Goal: Task Accomplishment & Management: Use online tool/utility

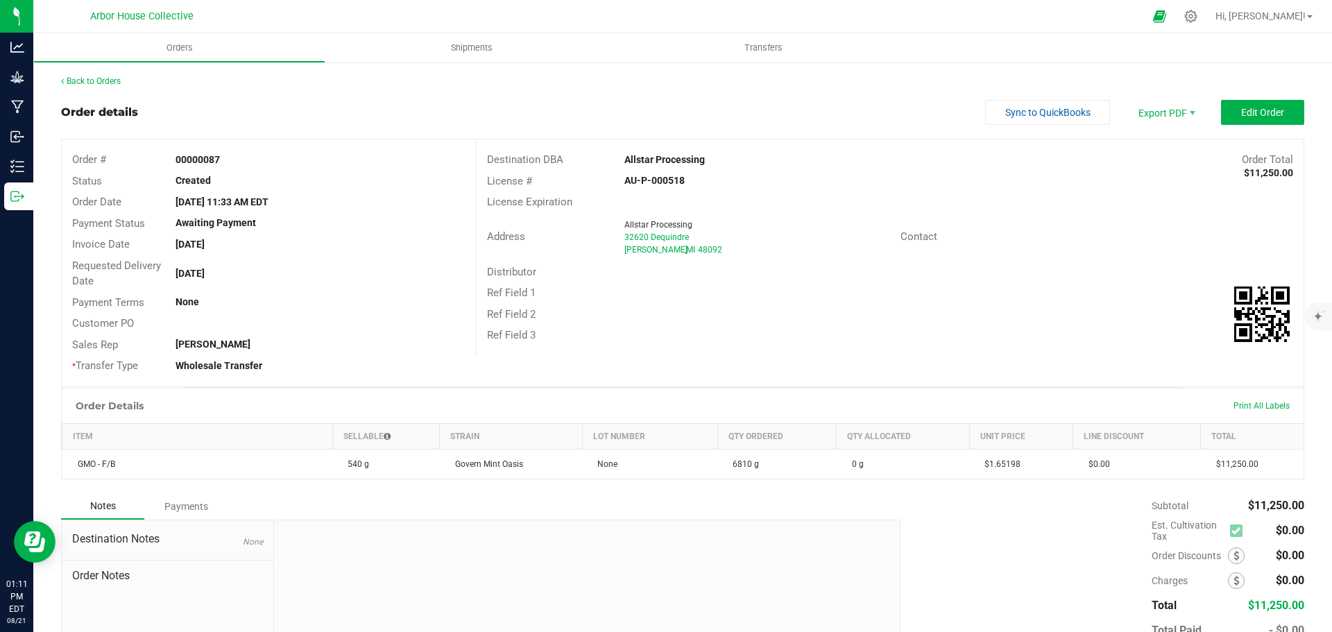
drag, startPoint x: 666, startPoint y: 301, endPoint x: 511, endPoint y: 286, distance: 155.5
click at [666, 301] on div "Ref Field 1" at bounding box center [890, 293] width 827 height 22
click at [114, 78] on link "Back to Orders" at bounding box center [91, 81] width 60 height 10
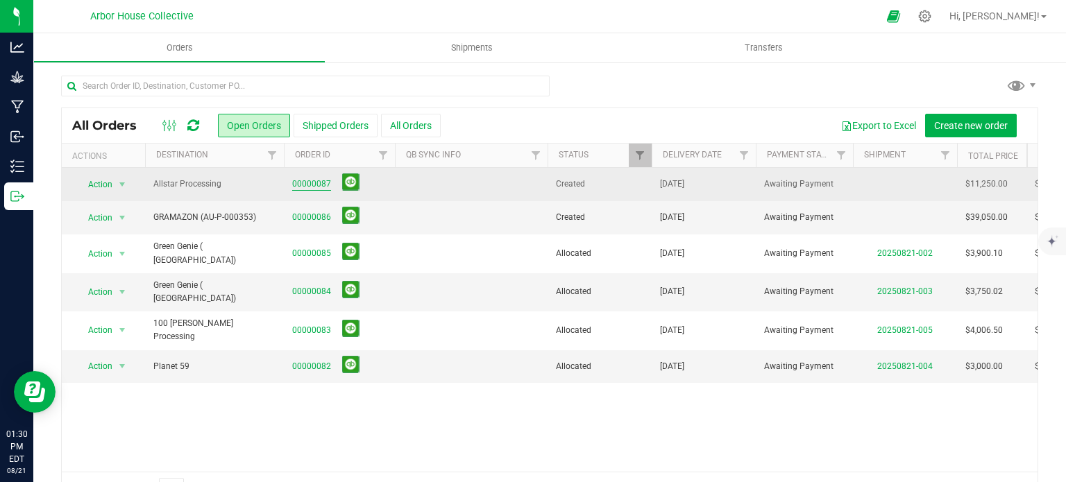
click at [314, 185] on link "00000087" at bounding box center [311, 184] width 39 height 13
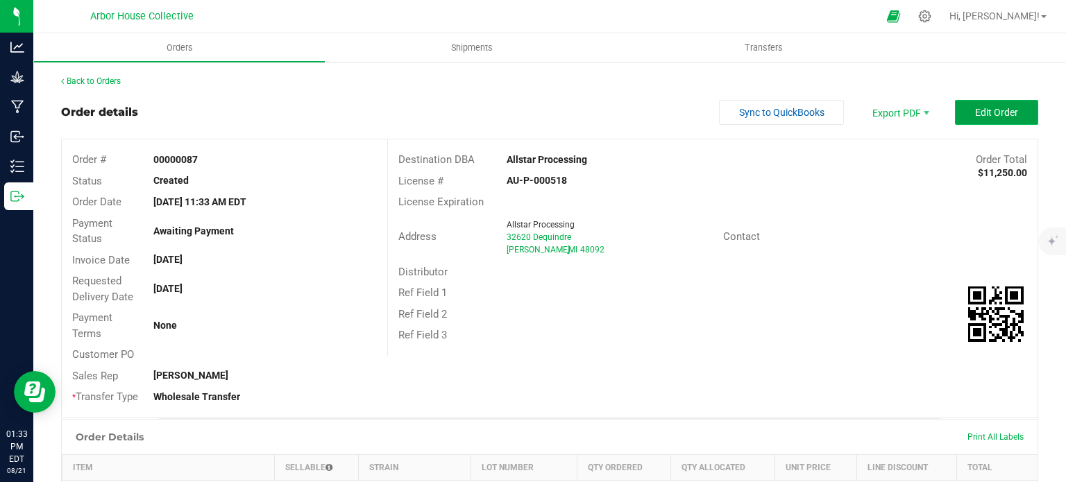
click at [975, 107] on span "Edit Order" at bounding box center [996, 112] width 43 height 11
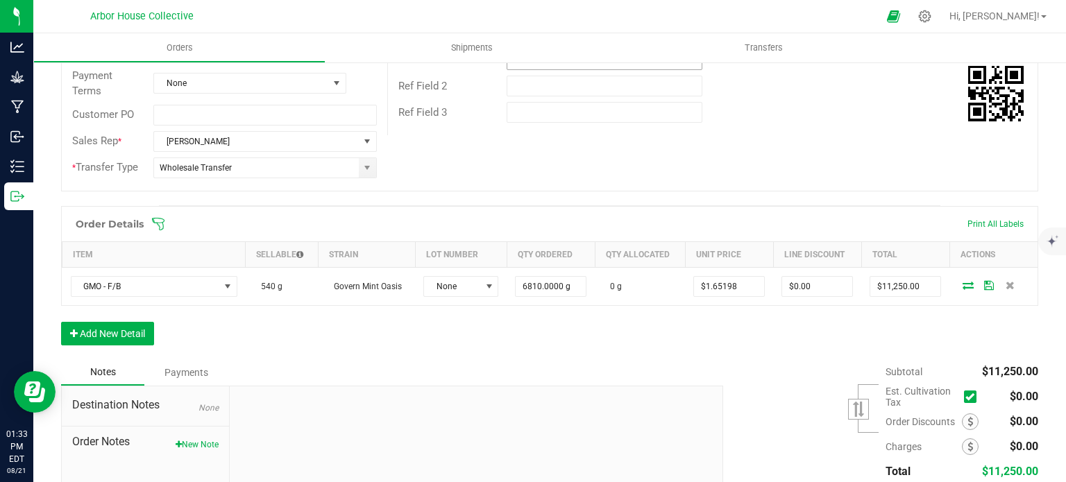
scroll to position [247, 0]
click at [162, 217] on icon at bounding box center [158, 224] width 14 height 14
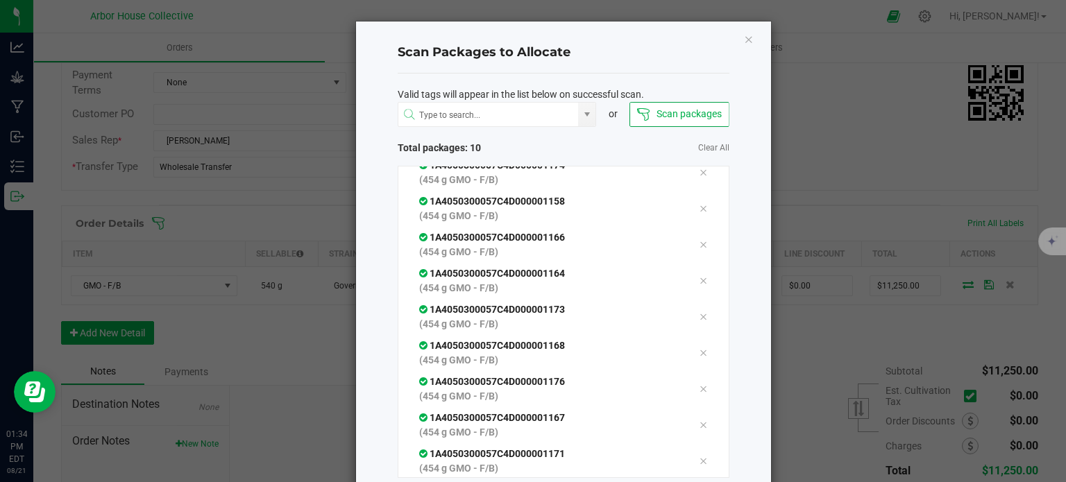
scroll to position [75, 0]
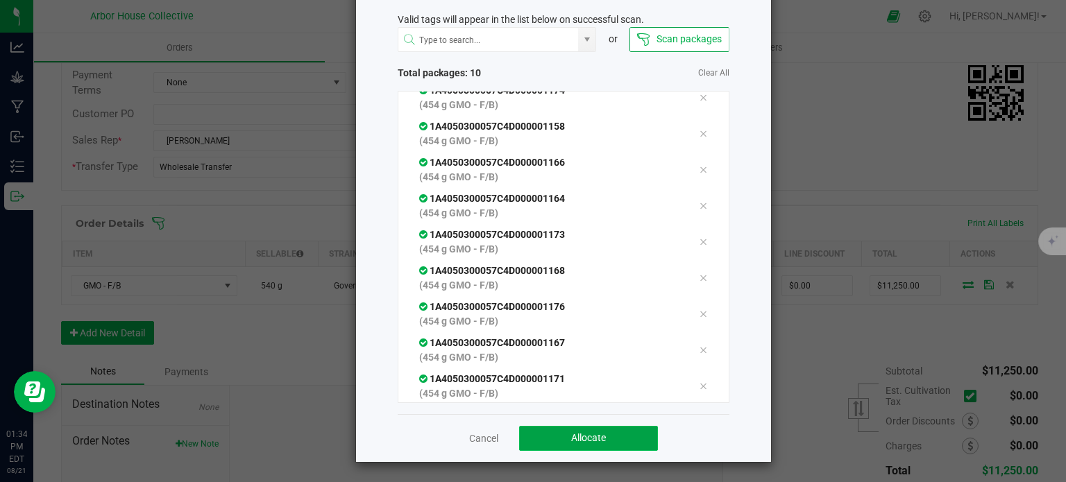
click at [564, 435] on button "Allocate" at bounding box center [588, 438] width 139 height 25
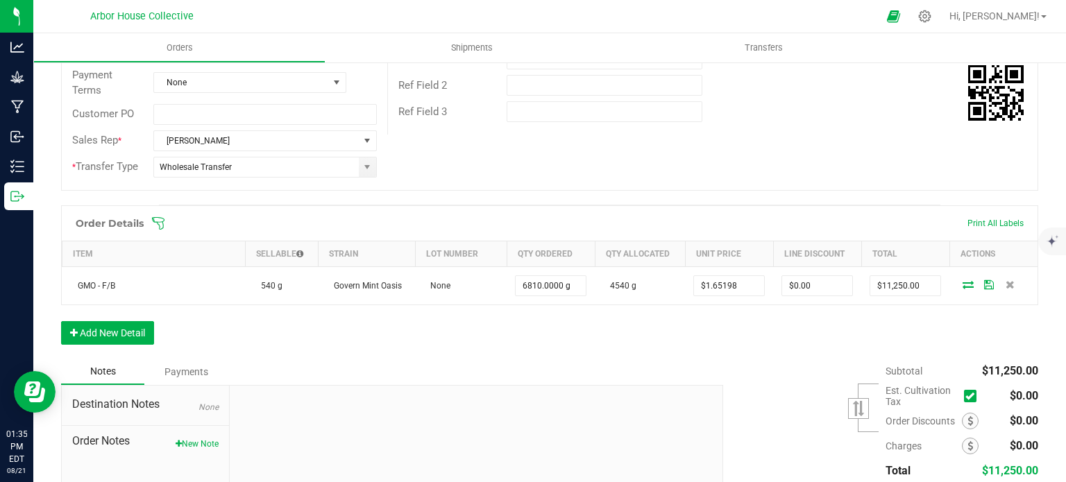
click at [158, 218] on icon at bounding box center [158, 224] width 14 height 14
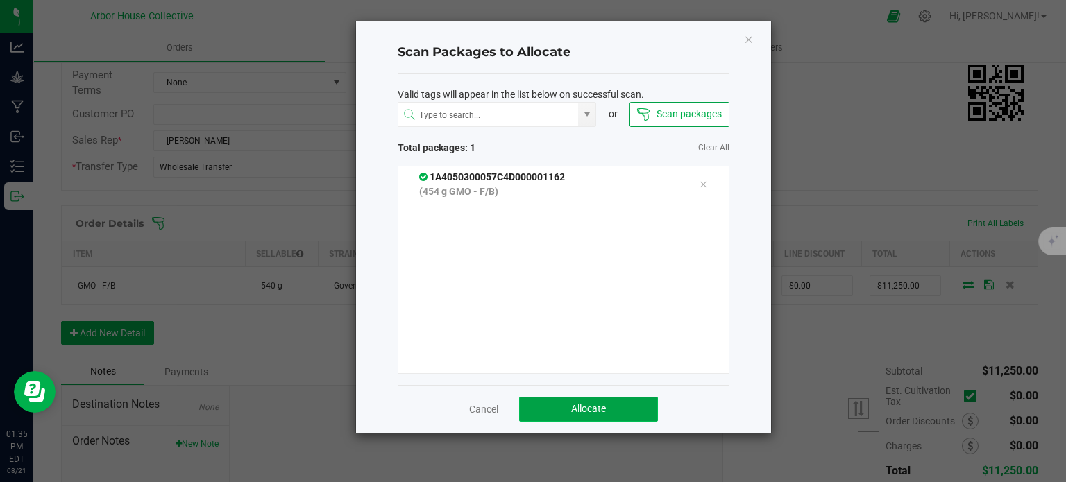
click at [602, 404] on span "Allocate" at bounding box center [588, 408] width 35 height 11
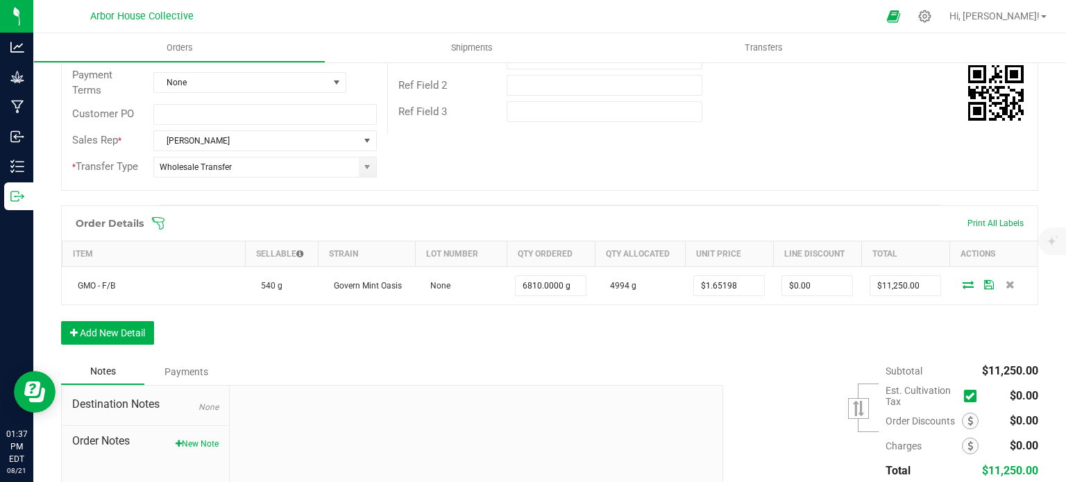
click at [159, 223] on icon at bounding box center [158, 224] width 14 height 14
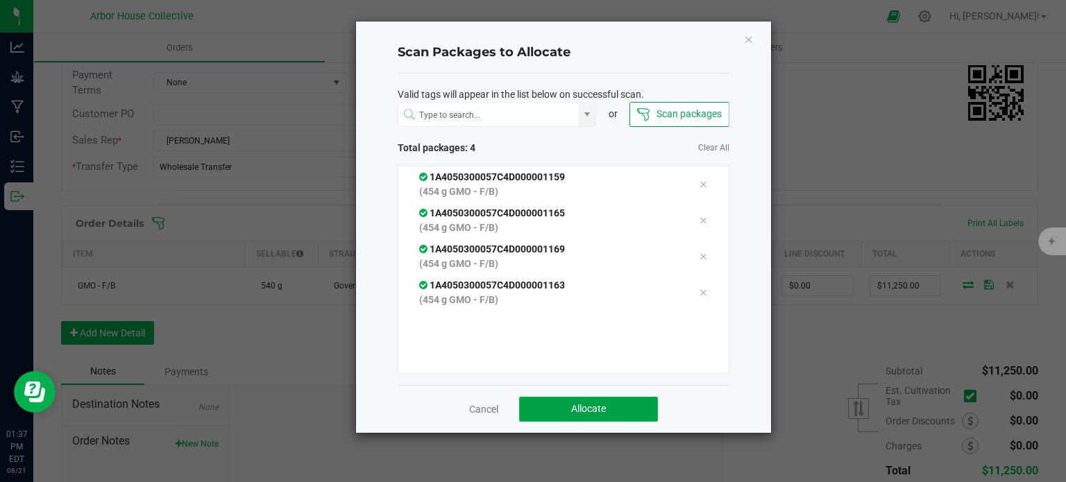
click at [620, 405] on button "Allocate" at bounding box center [588, 409] width 139 height 25
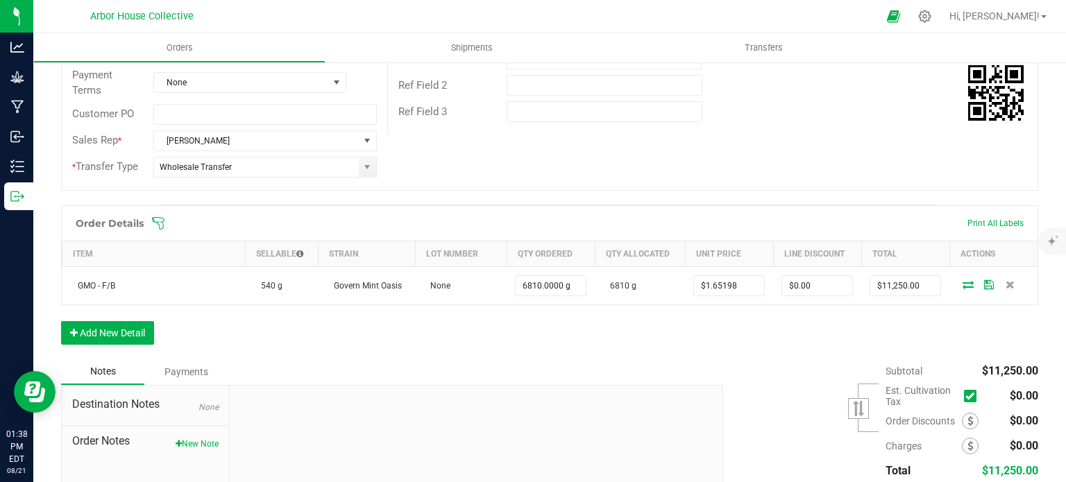
scroll to position [0, 0]
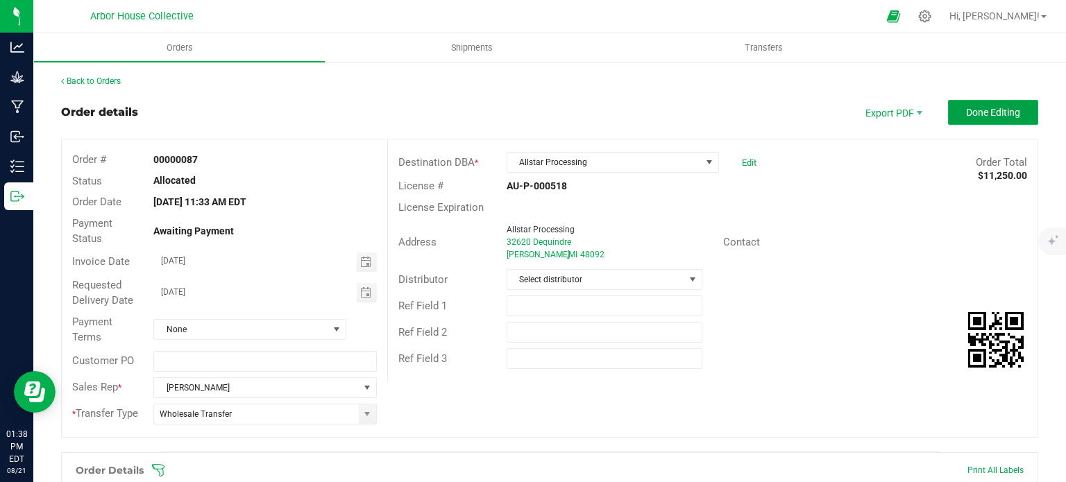
click at [951, 110] on button "Done Editing" at bounding box center [993, 112] width 90 height 25
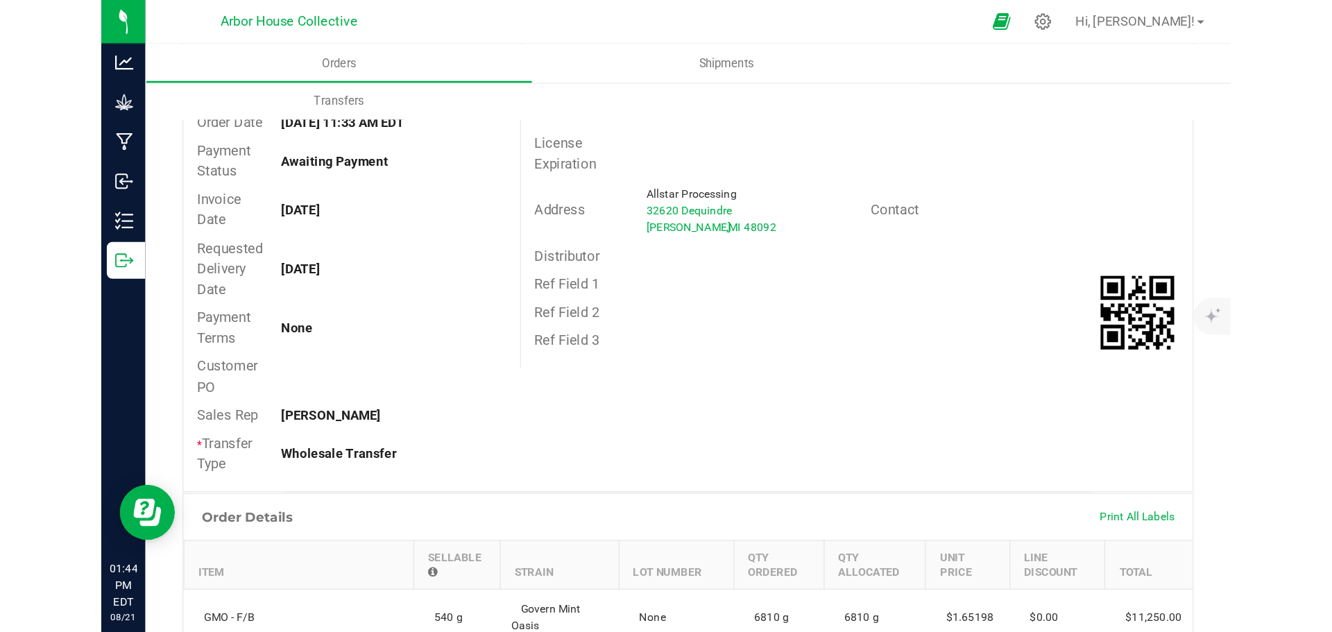
scroll to position [89, 0]
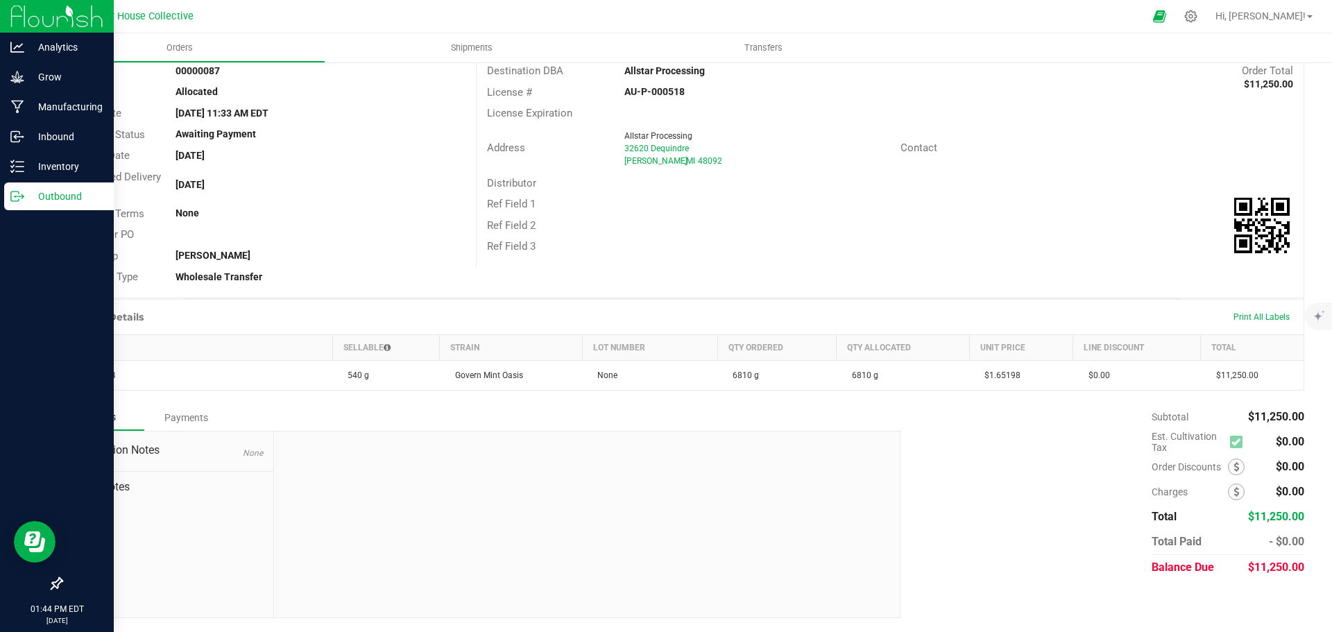
click at [24, 198] on icon at bounding box center [17, 196] width 14 height 14
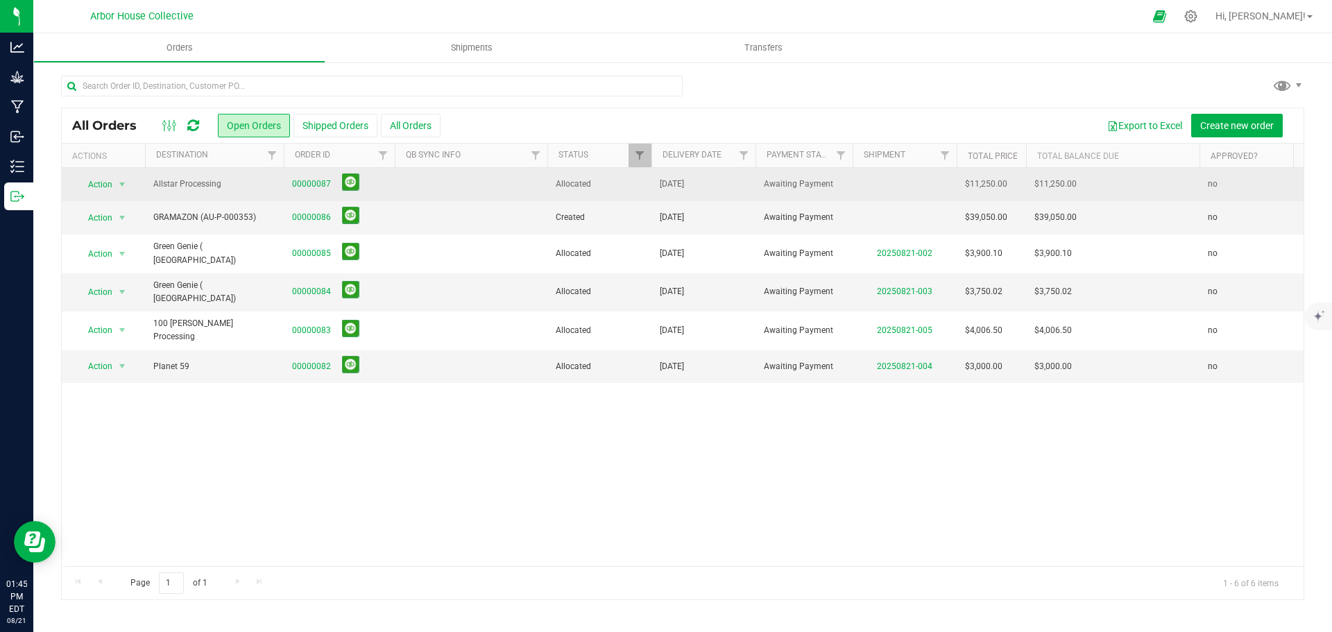
click at [403, 180] on td at bounding box center [471, 184] width 153 height 33
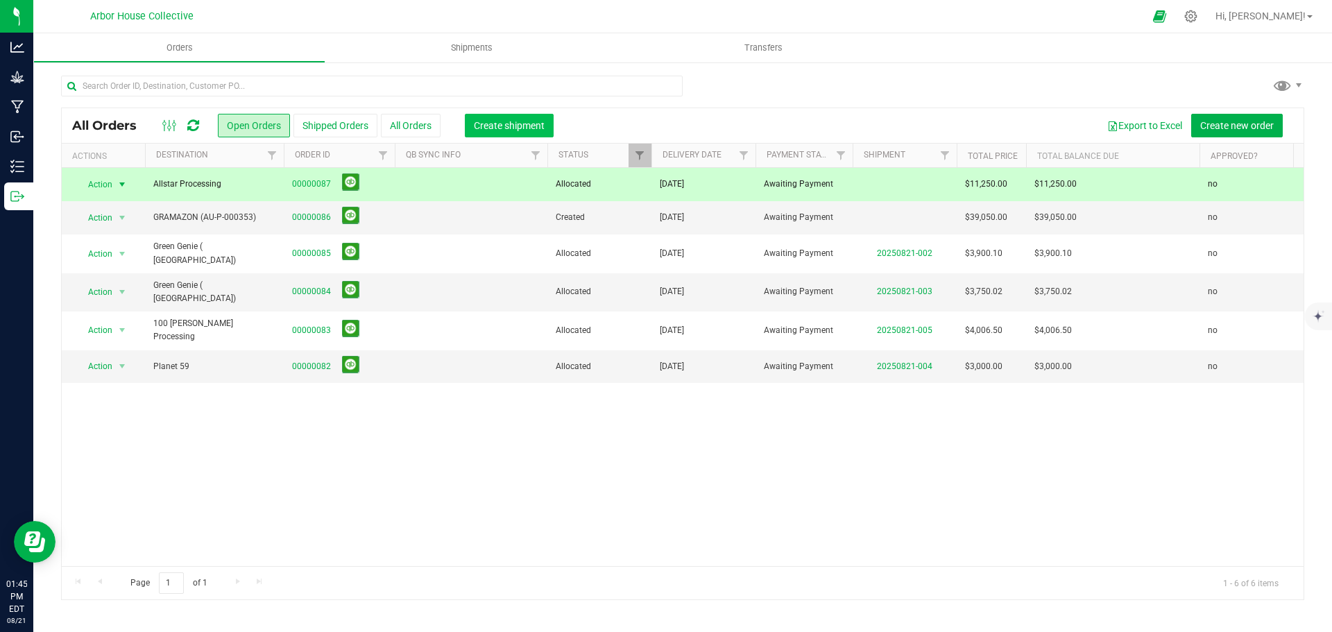
click at [505, 122] on span "Create shipment" at bounding box center [509, 125] width 71 height 11
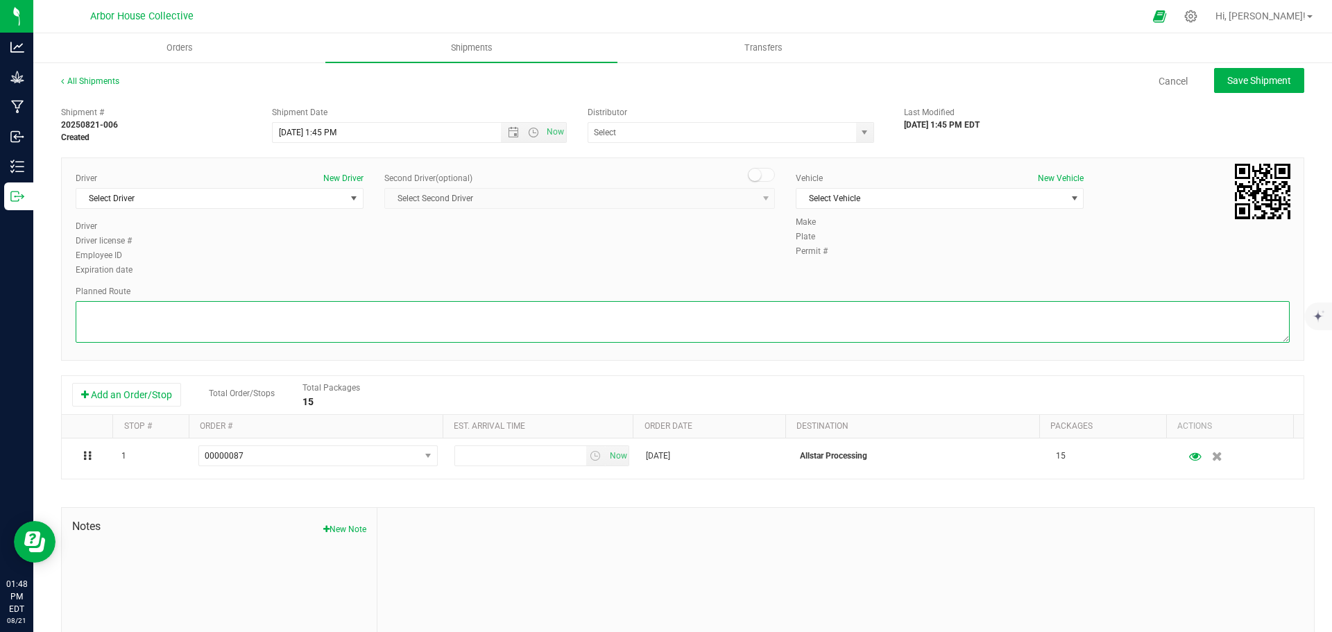
click at [199, 333] on textarea at bounding box center [683, 322] width 1214 height 42
paste textarea "Head southeast toward [PERSON_NAME] 115 ft Turn right onto [PERSON_NAME]  499 …"
type textarea "Head southeast toward [PERSON_NAME] 115 ft Turn right onto [PERSON_NAME]  499 …"
click at [348, 198] on span "select" at bounding box center [353, 198] width 11 height 11
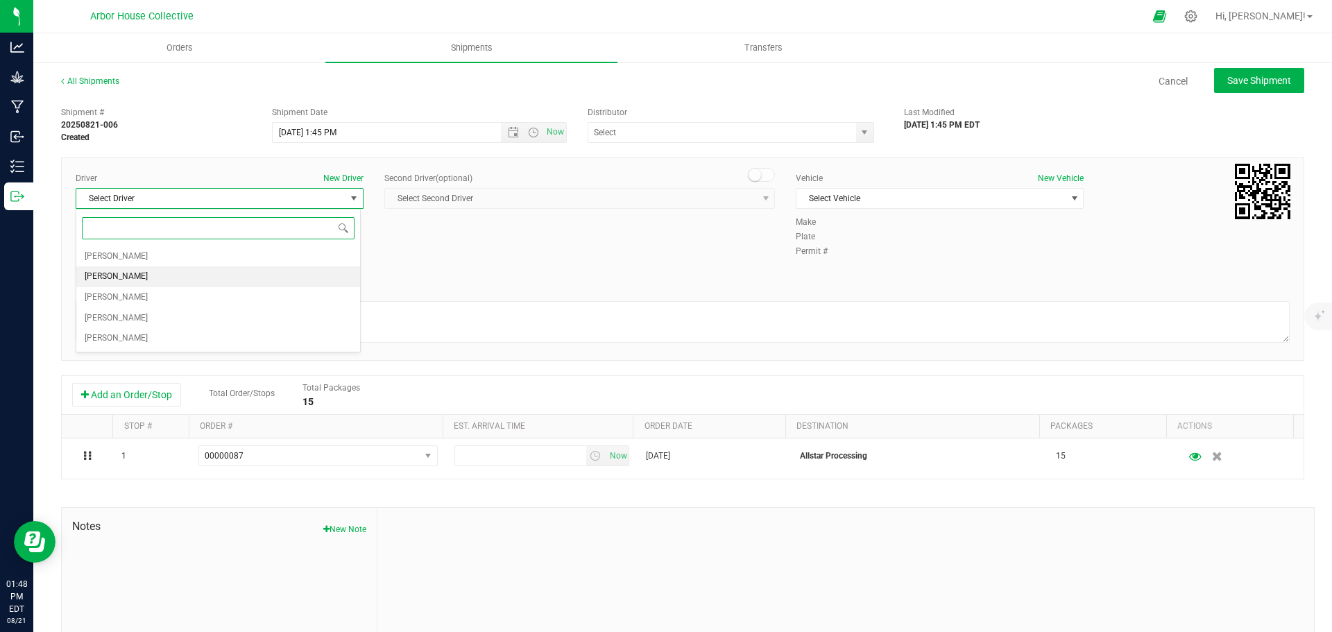
click at [249, 275] on li "[PERSON_NAME]" at bounding box center [218, 276] width 284 height 21
click at [1069, 196] on span "select" at bounding box center [1074, 198] width 11 height 11
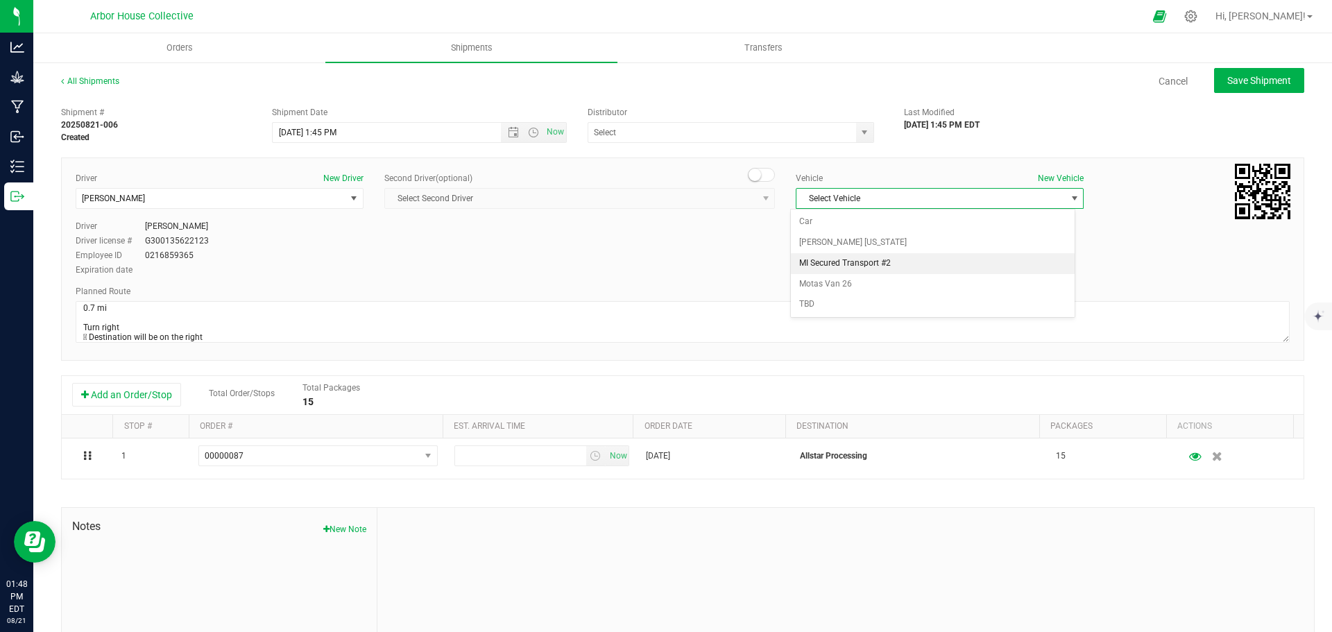
click at [926, 262] on li "MI Secured Transport #2" at bounding box center [933, 263] width 284 height 21
click at [859, 133] on span "select" at bounding box center [864, 132] width 11 height 11
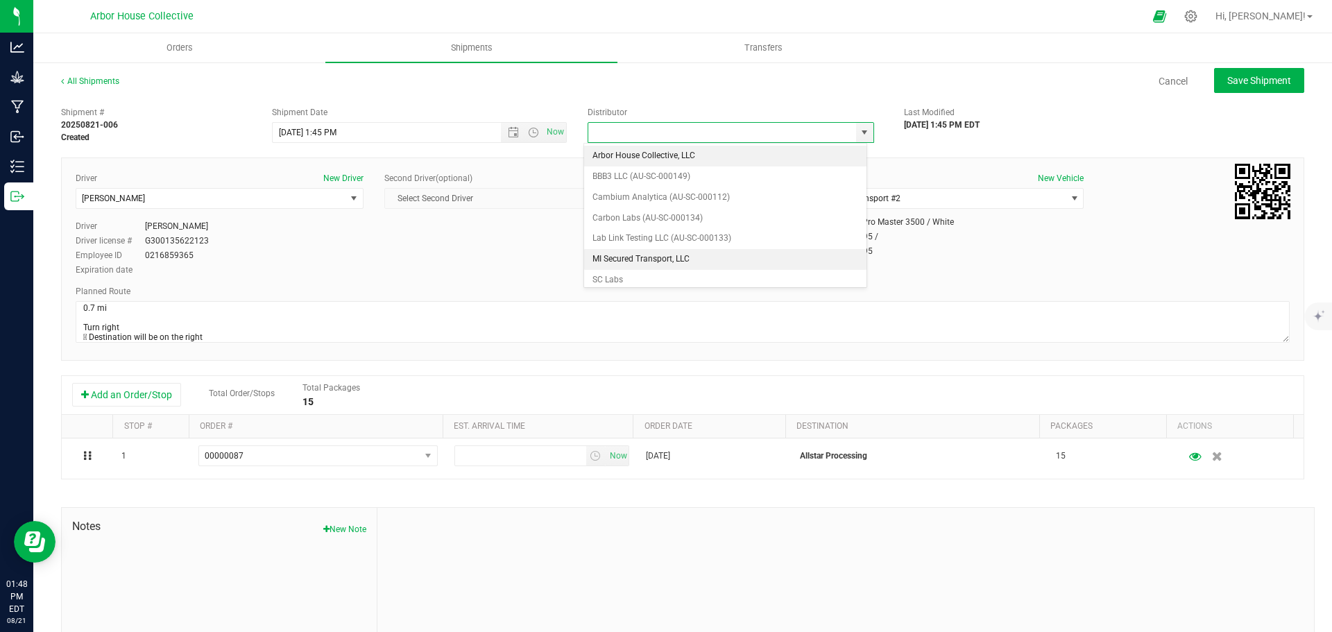
click at [696, 256] on li "MI Secured Transport, LLC" at bounding box center [725, 259] width 282 height 21
type input "MI Secured Transport, LLC"
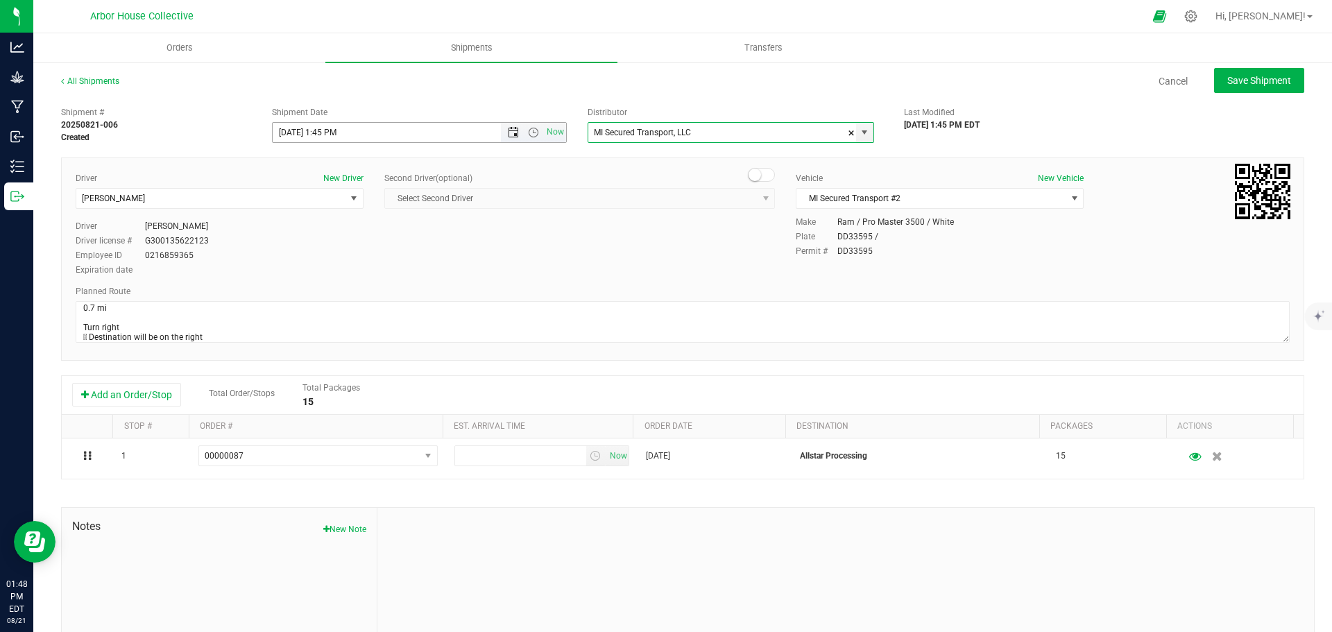
click at [508, 131] on span "Open the date view" at bounding box center [513, 132] width 11 height 11
click at [529, 142] on span "[DATE] 1:45 PM Now" at bounding box center [420, 132] width 296 height 21
click at [530, 133] on span "Open the time view" at bounding box center [533, 132] width 11 height 11
click at [321, 269] on li "3:00 PM" at bounding box center [416, 274] width 290 height 18
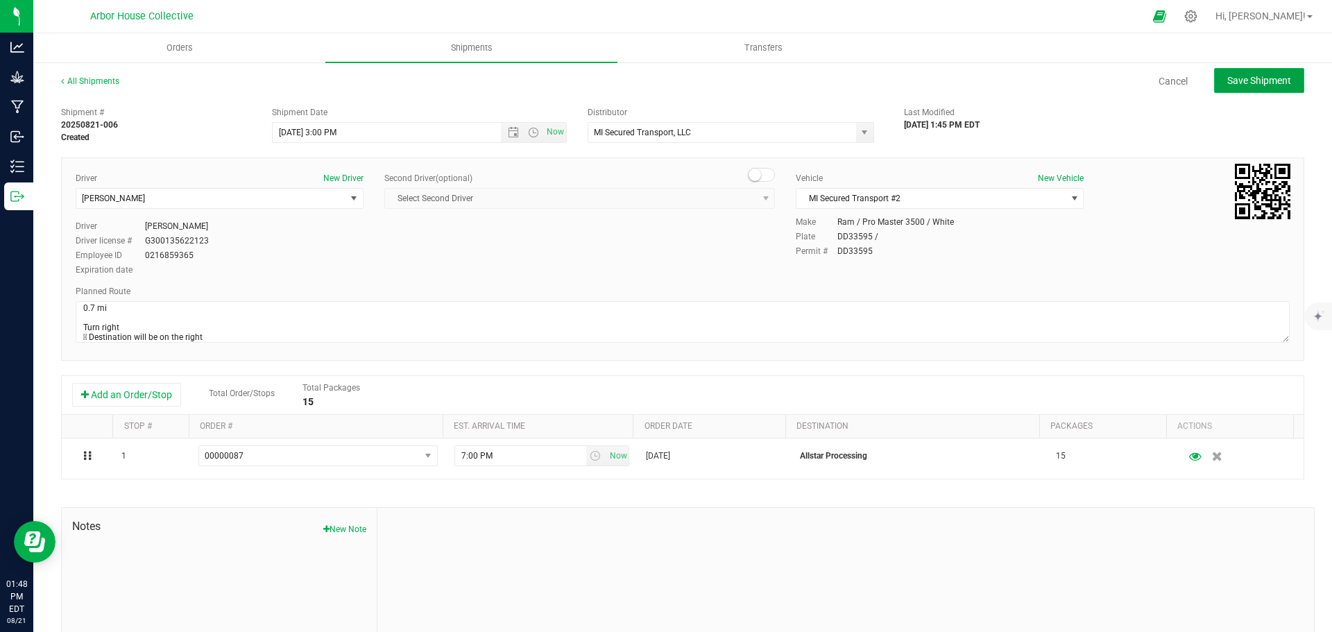
click at [1228, 80] on span "Save Shipment" at bounding box center [1260, 80] width 64 height 11
type input "[DATE] 7:00 PM"
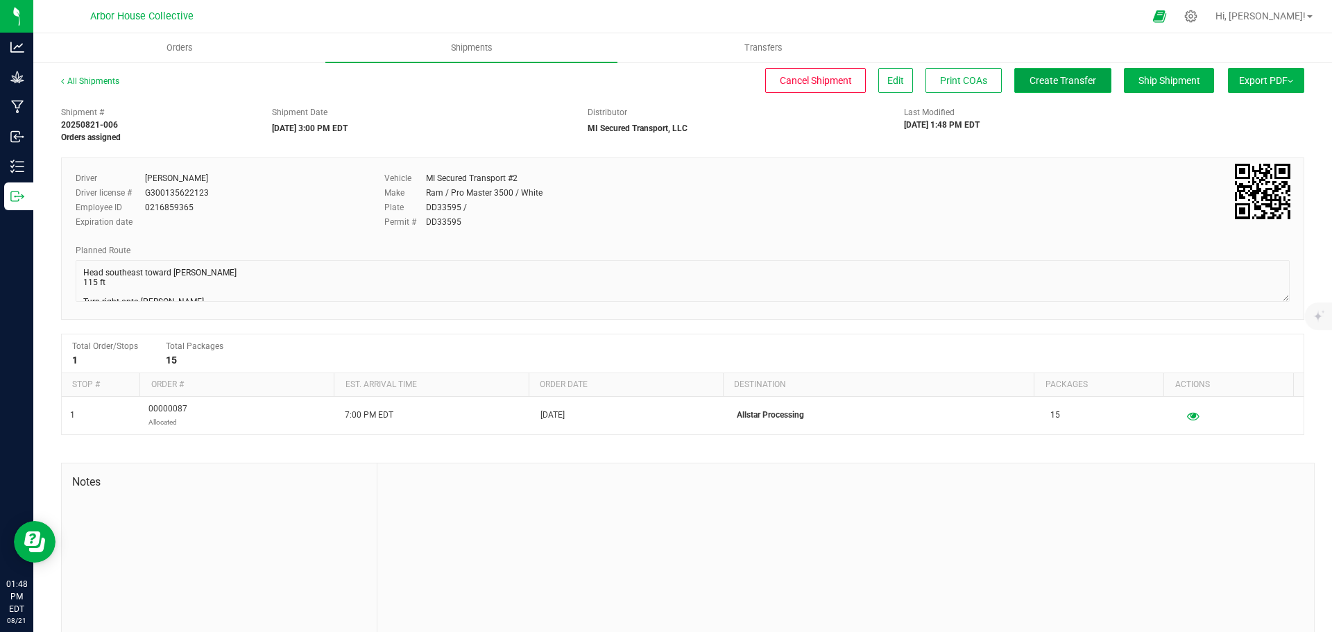
click at [1081, 82] on span "Create Transfer" at bounding box center [1063, 80] width 67 height 11
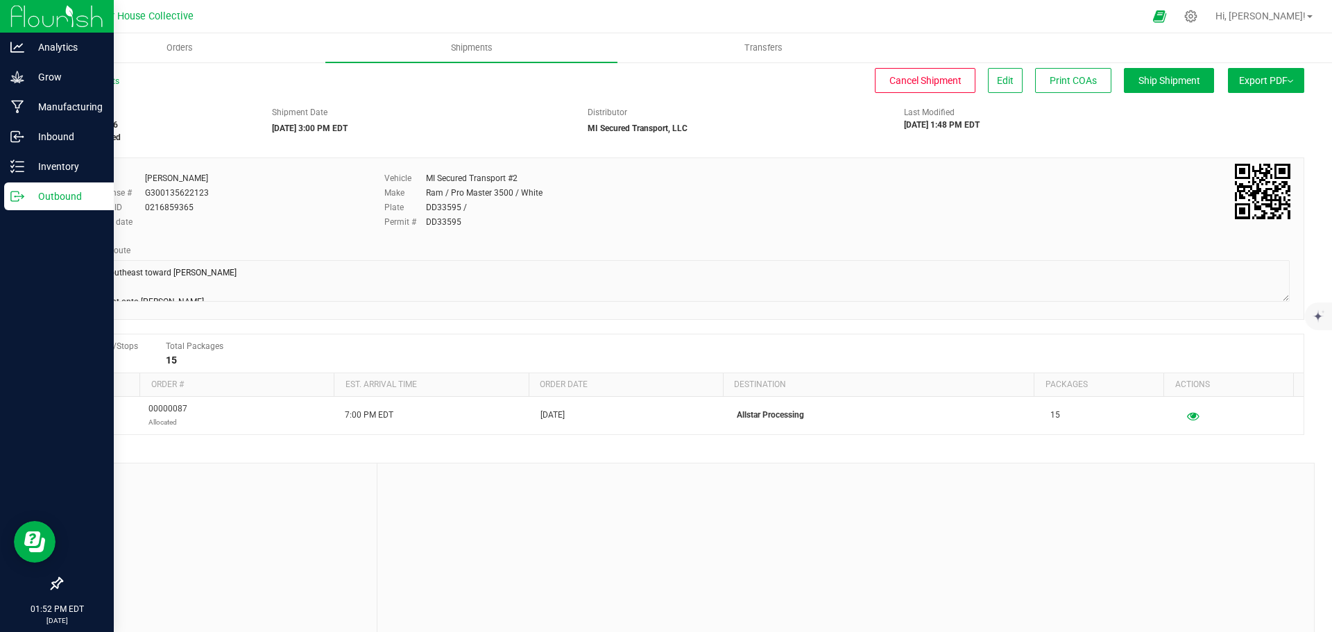
click at [51, 187] on div "Outbound" at bounding box center [59, 197] width 110 height 28
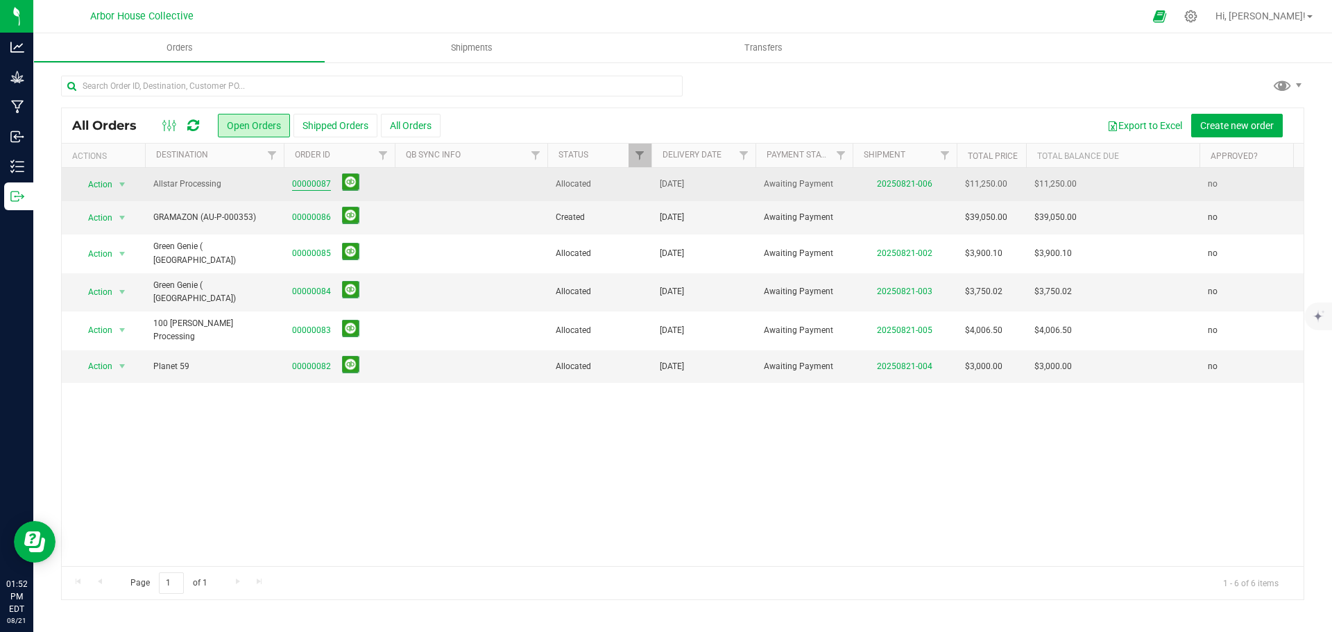
click at [315, 180] on link "00000087" at bounding box center [311, 184] width 39 height 13
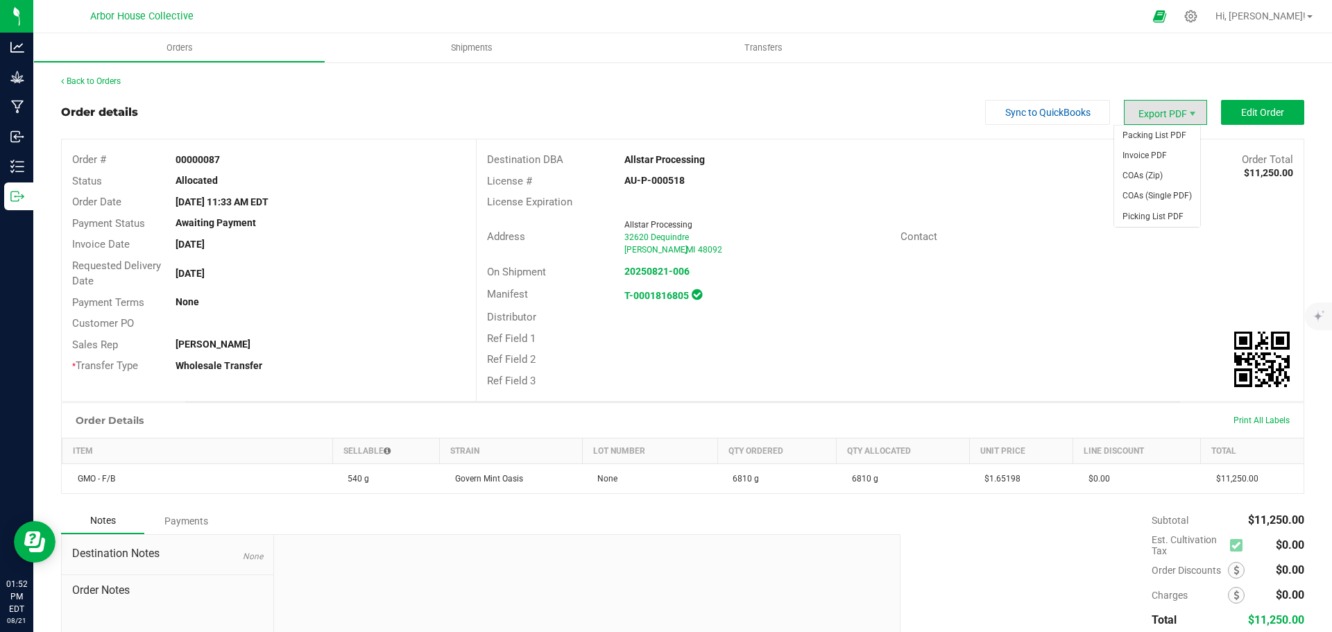
click at [1176, 117] on span "Export PDF" at bounding box center [1165, 112] width 83 height 25
click at [1157, 155] on span "Invoice PDF" at bounding box center [1158, 156] width 86 height 20
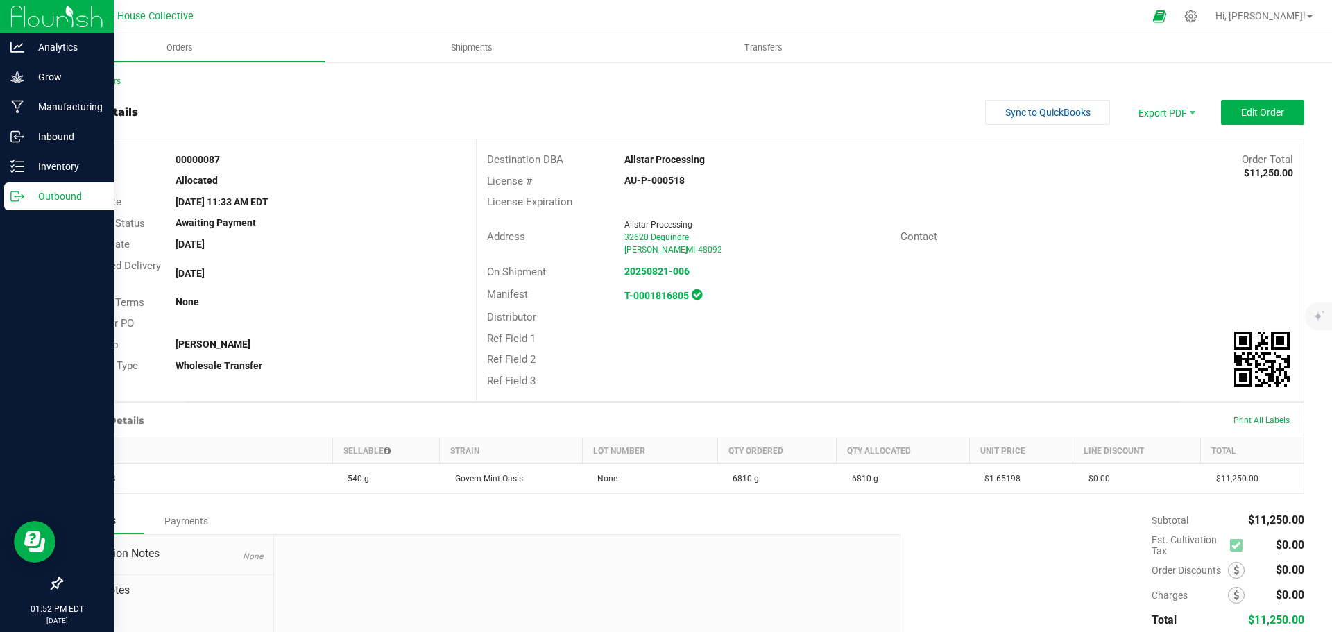
click at [15, 194] on icon at bounding box center [17, 196] width 14 height 14
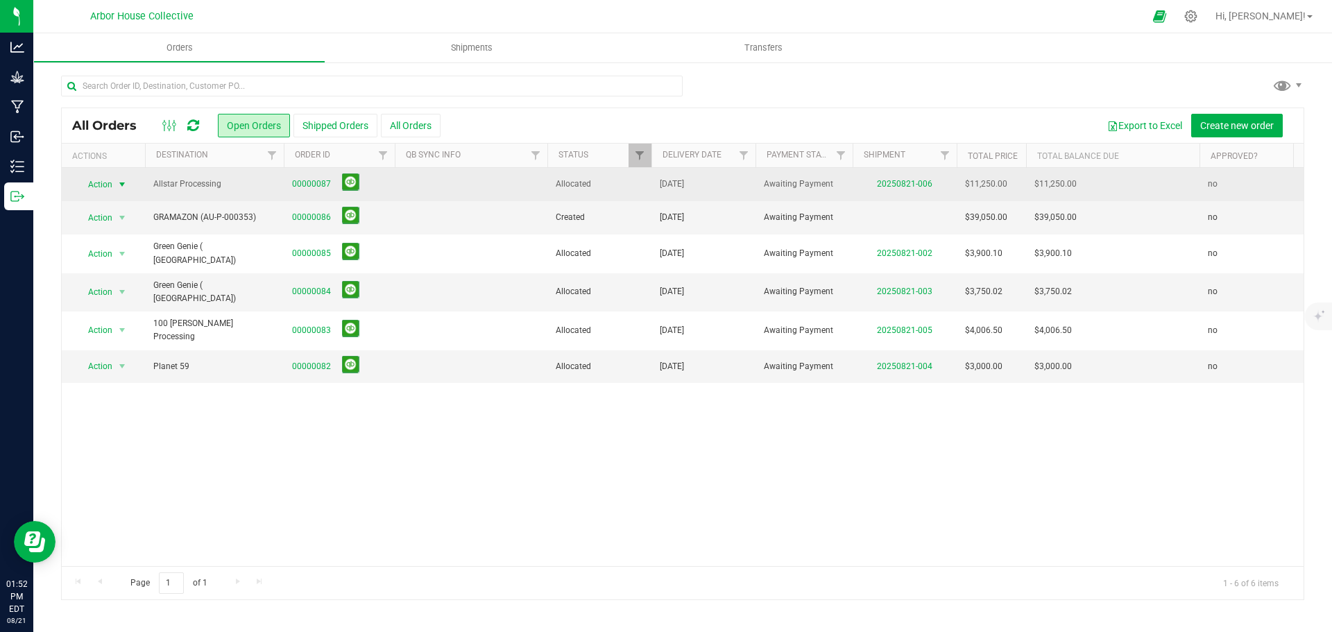
click at [119, 183] on span "select" at bounding box center [122, 184] width 11 height 11
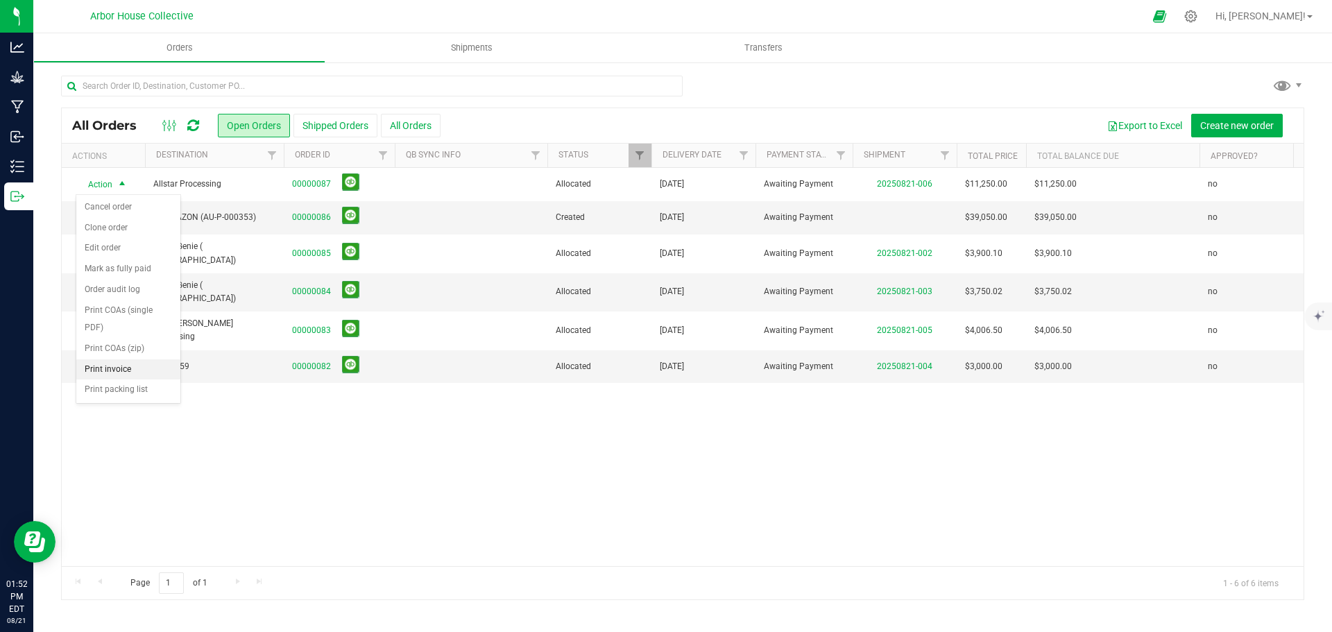
click at [124, 363] on li "Print invoice" at bounding box center [128, 369] width 104 height 21
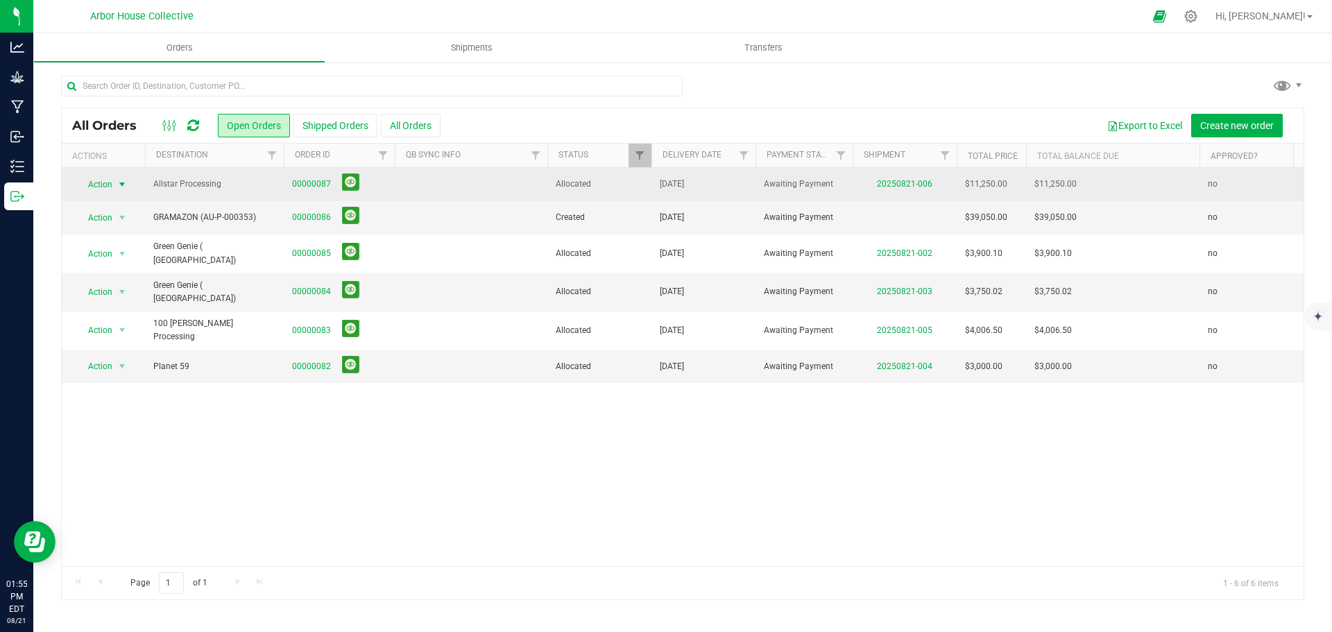
click at [498, 186] on td at bounding box center [471, 184] width 153 height 33
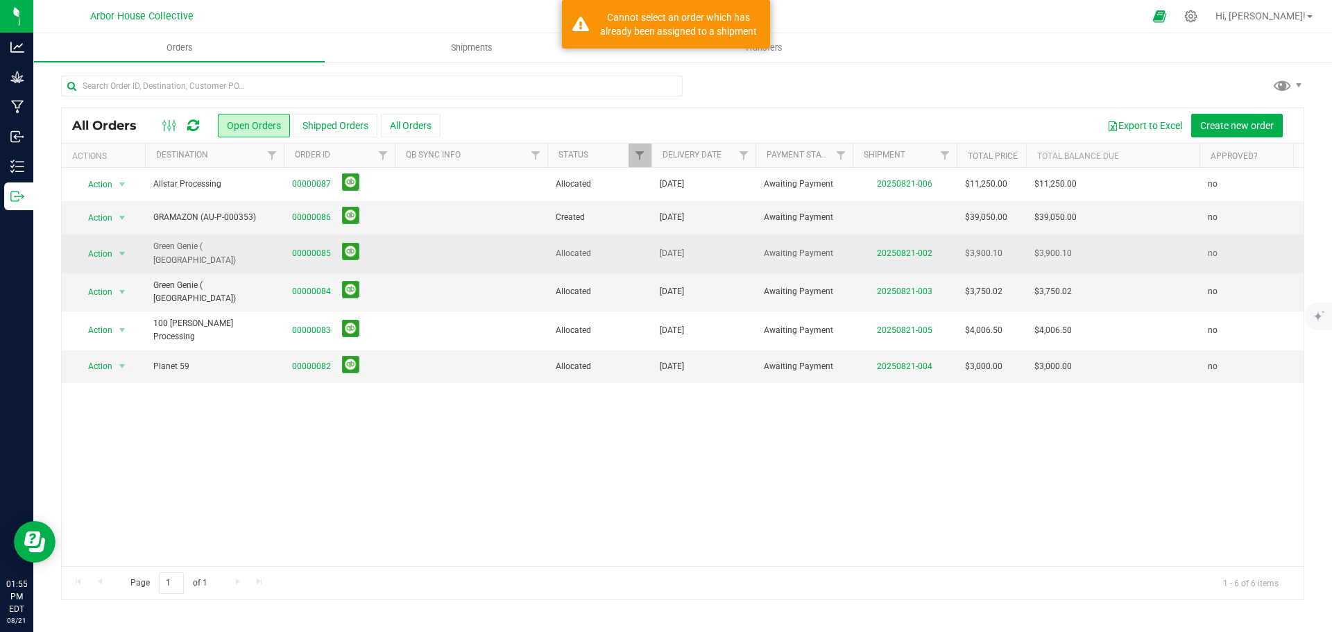
click at [489, 239] on td at bounding box center [471, 254] width 153 height 38
click at [489, 250] on td at bounding box center [471, 254] width 153 height 38
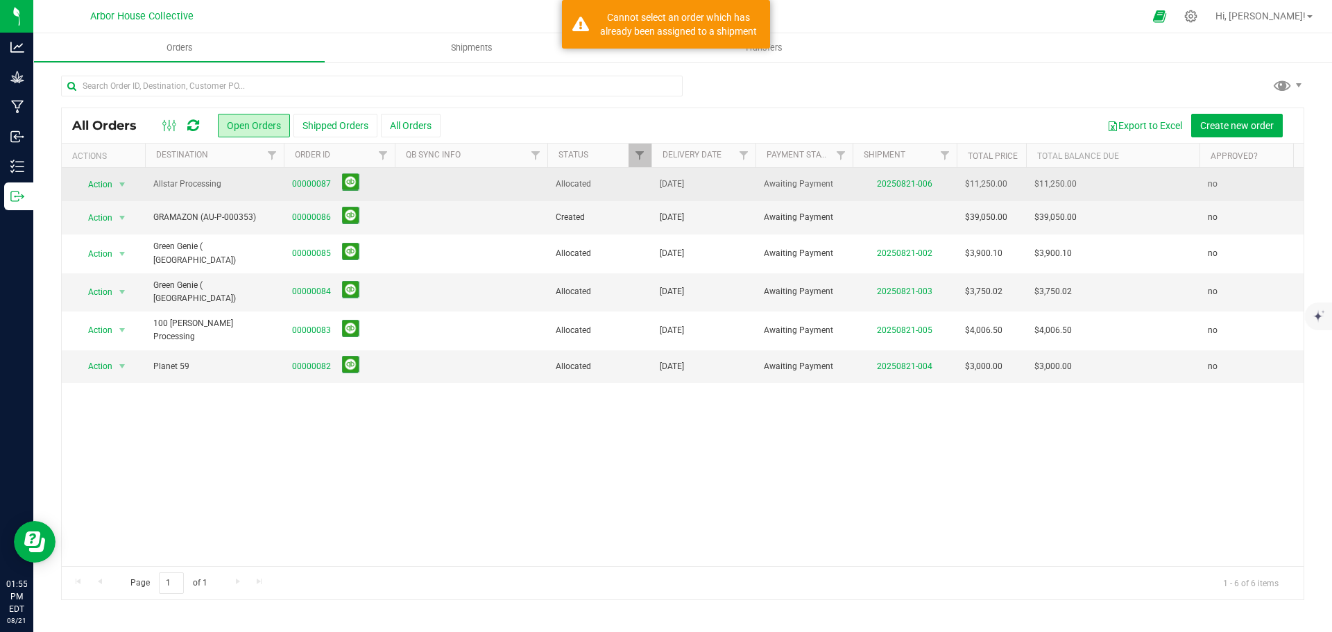
click at [482, 187] on td at bounding box center [471, 184] width 153 height 33
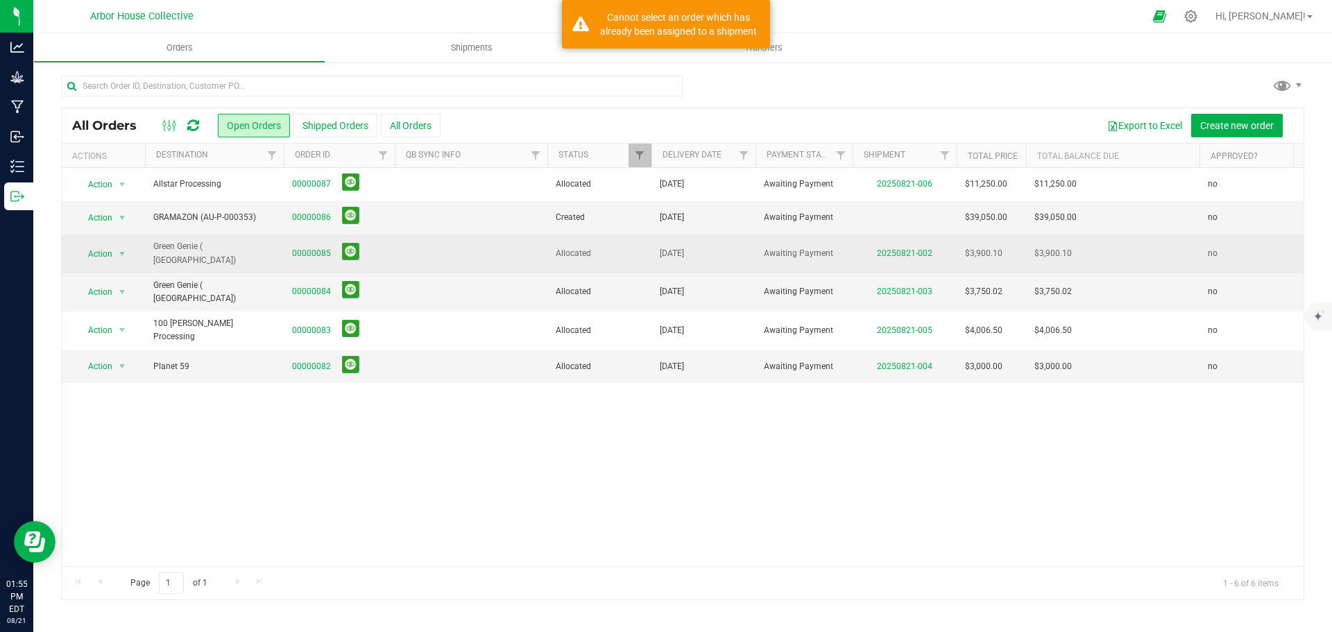
click at [484, 251] on td at bounding box center [471, 254] width 153 height 38
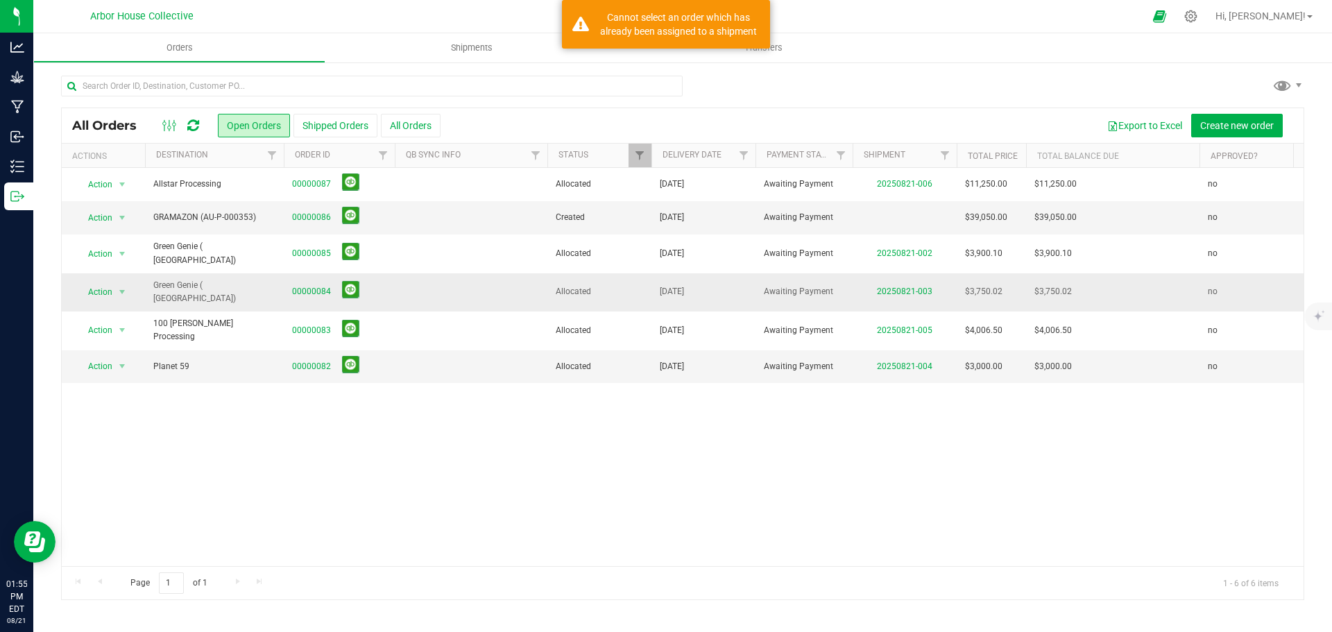
click at [484, 288] on td at bounding box center [471, 292] width 153 height 38
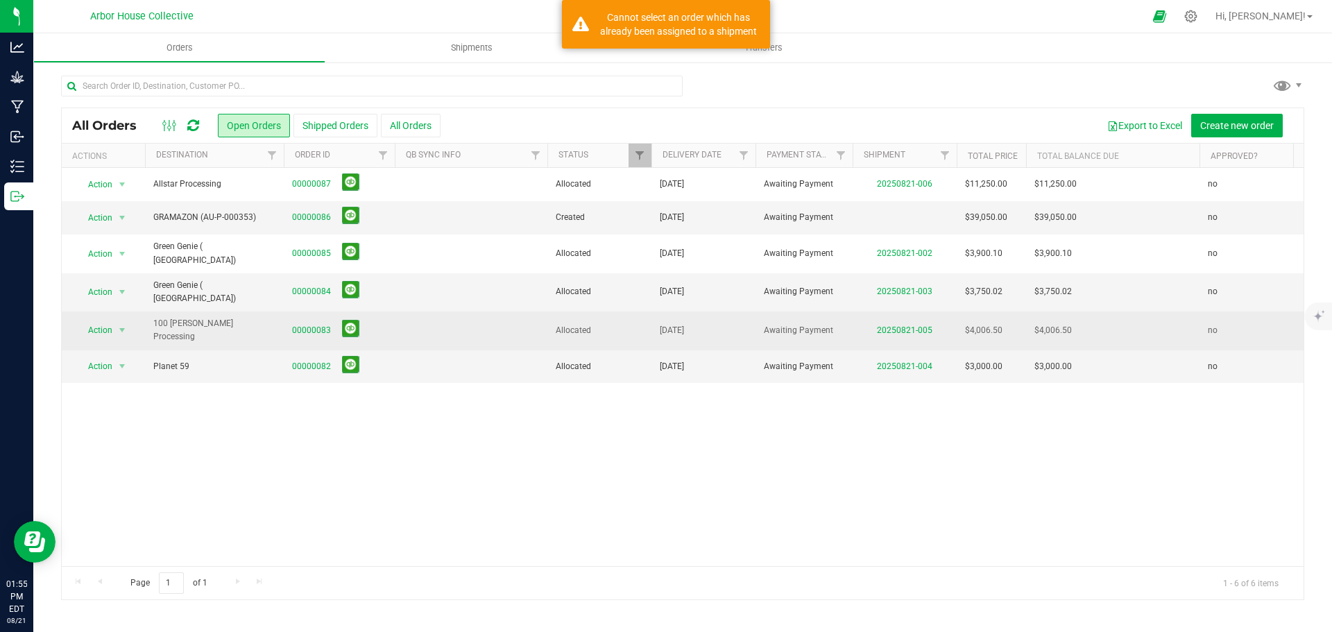
click at [485, 329] on td at bounding box center [471, 331] width 153 height 38
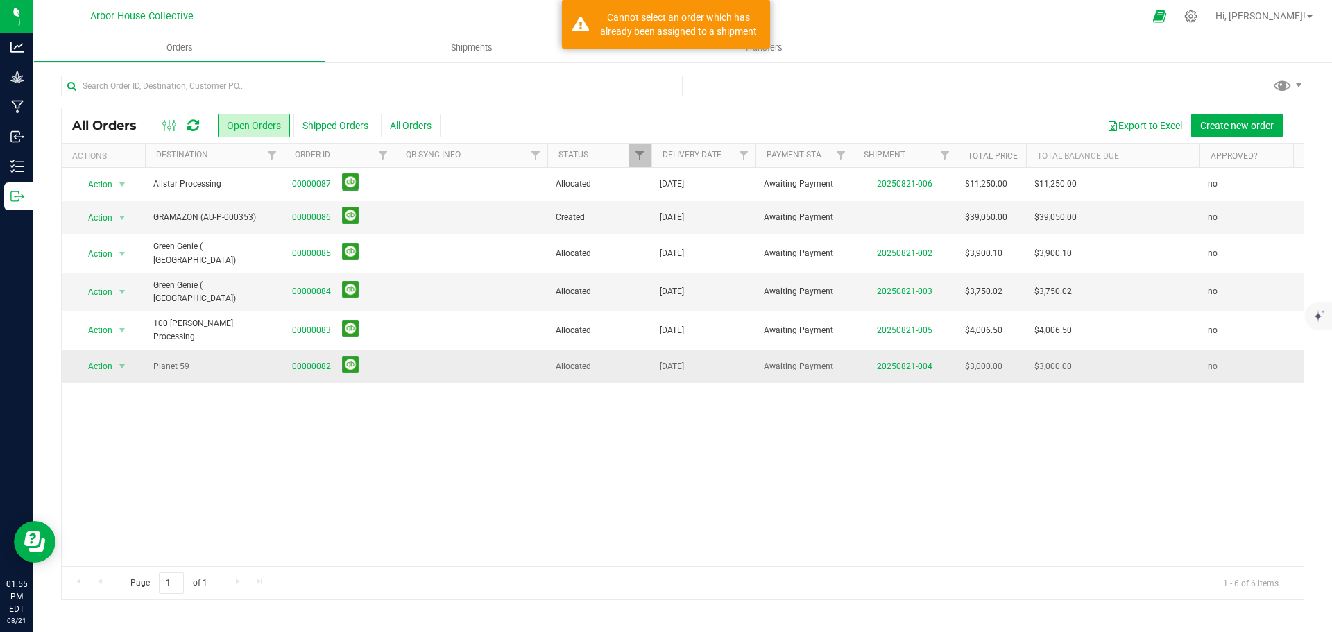
click at [485, 350] on td at bounding box center [471, 366] width 153 height 33
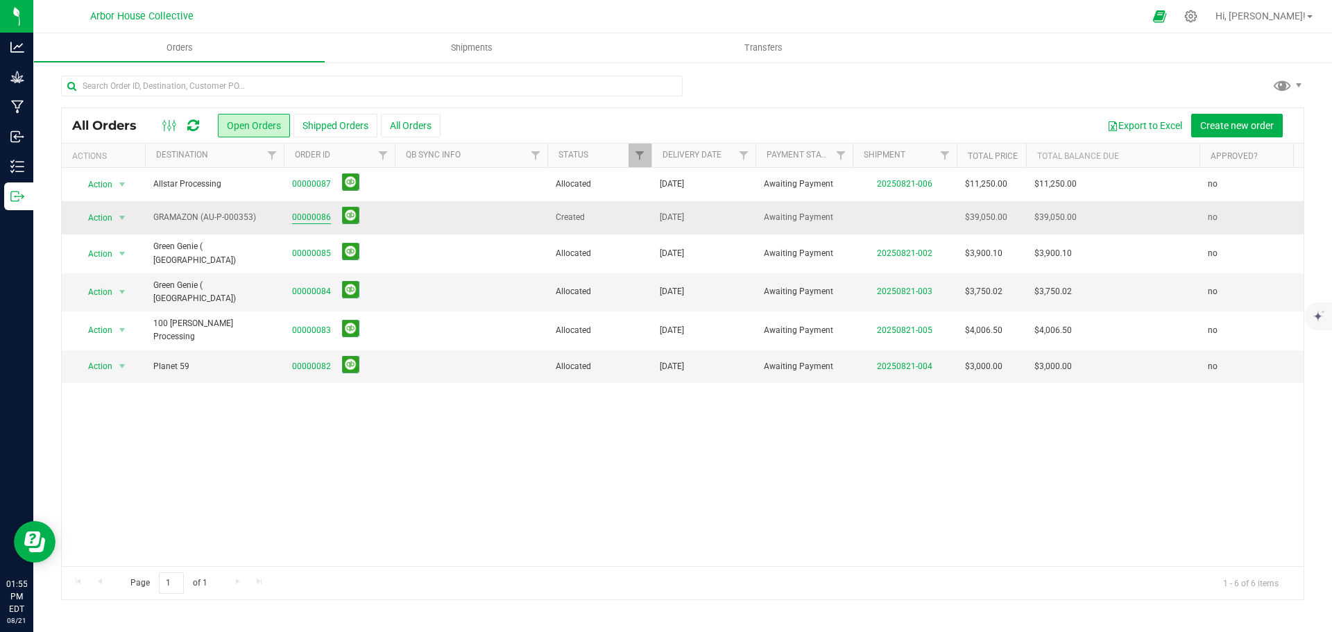
click at [314, 215] on link "00000086" at bounding box center [311, 217] width 39 height 13
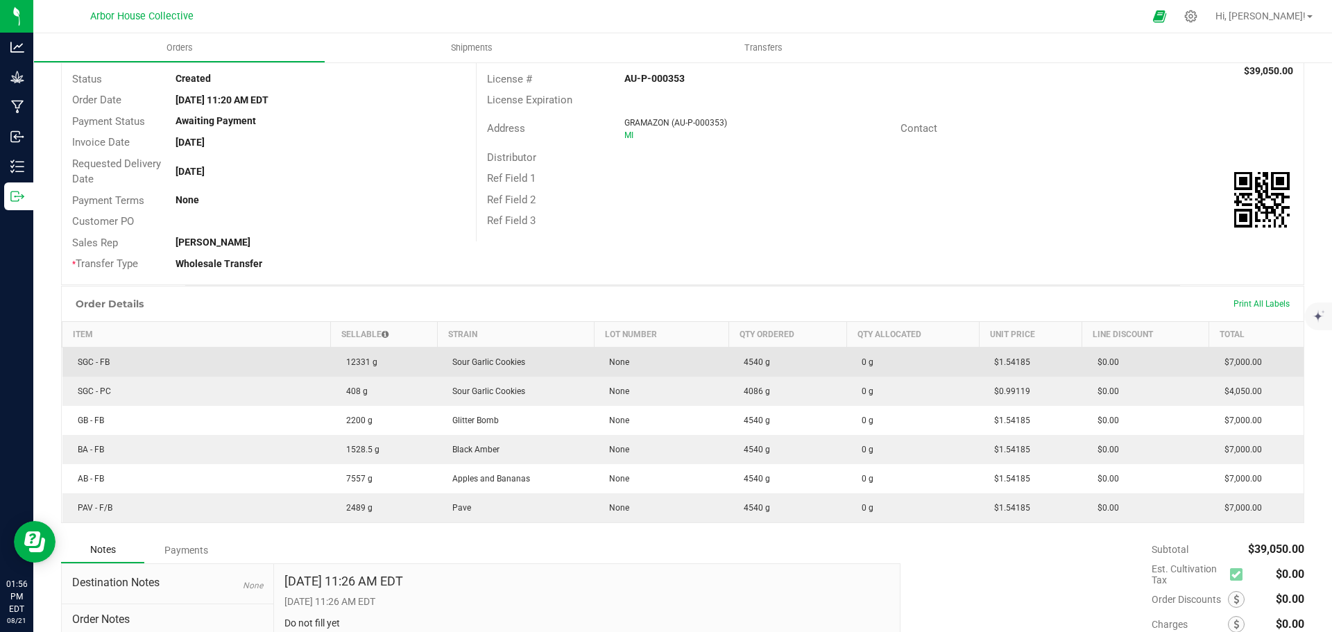
scroll to position [139, 0]
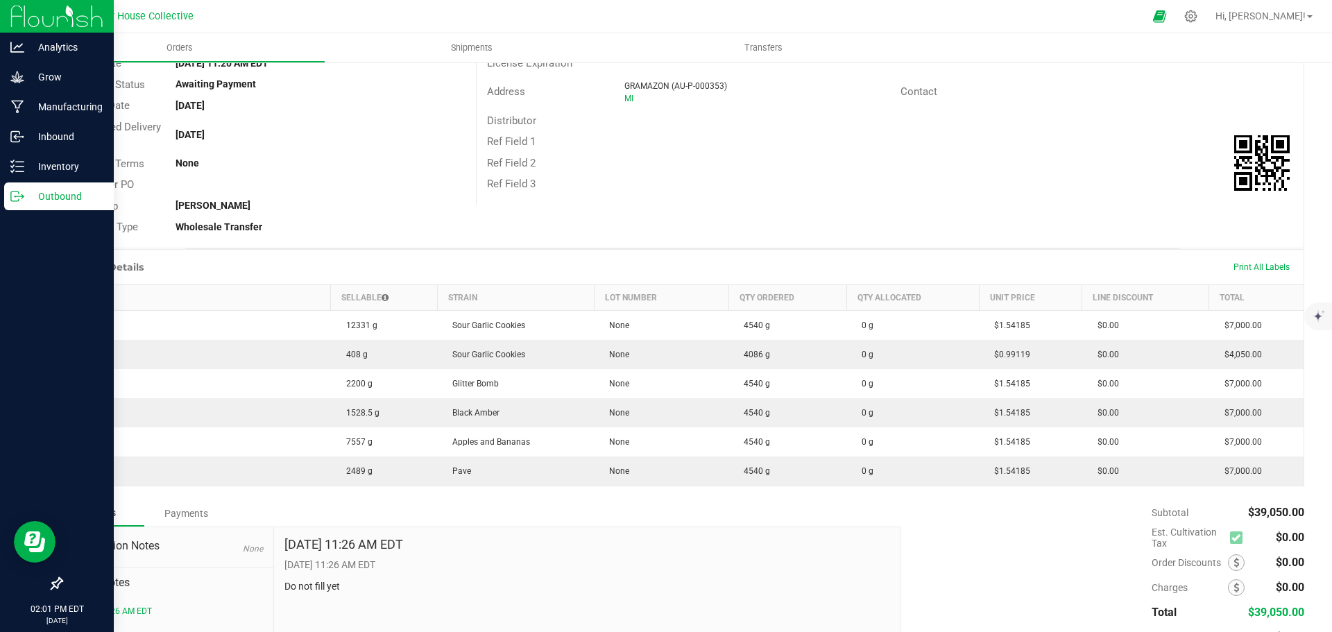
click at [22, 199] on icon at bounding box center [17, 196] width 14 height 14
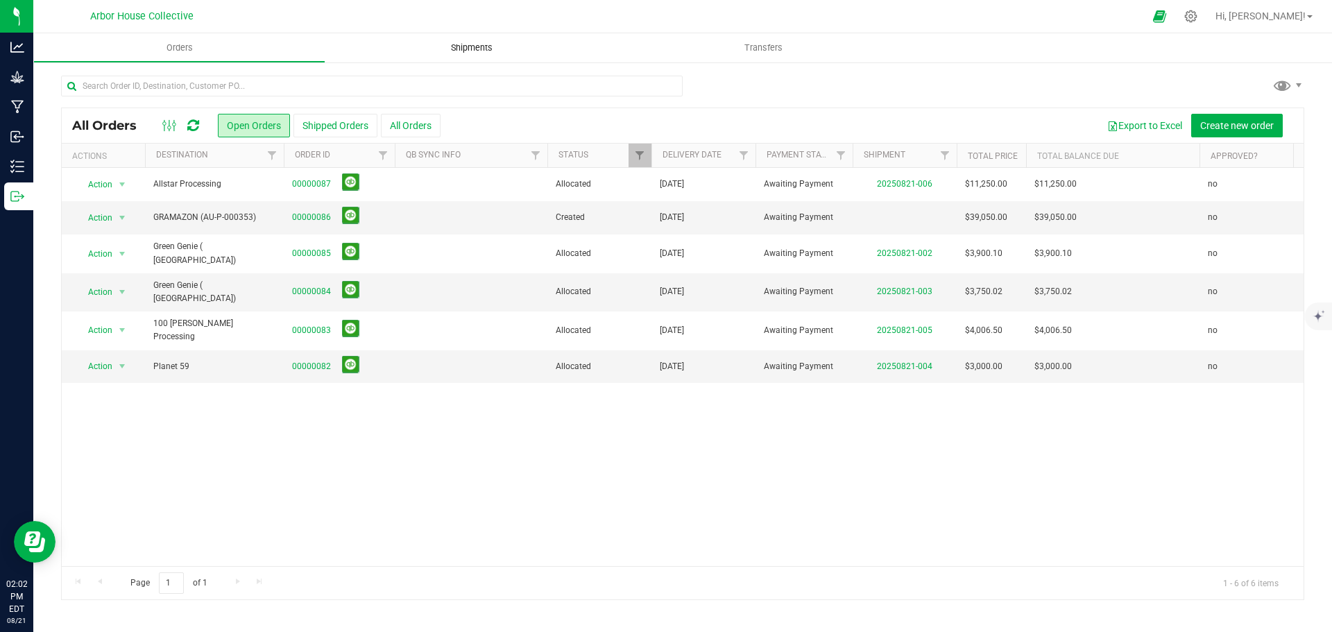
click at [459, 46] on span "Shipments" at bounding box center [471, 48] width 79 height 12
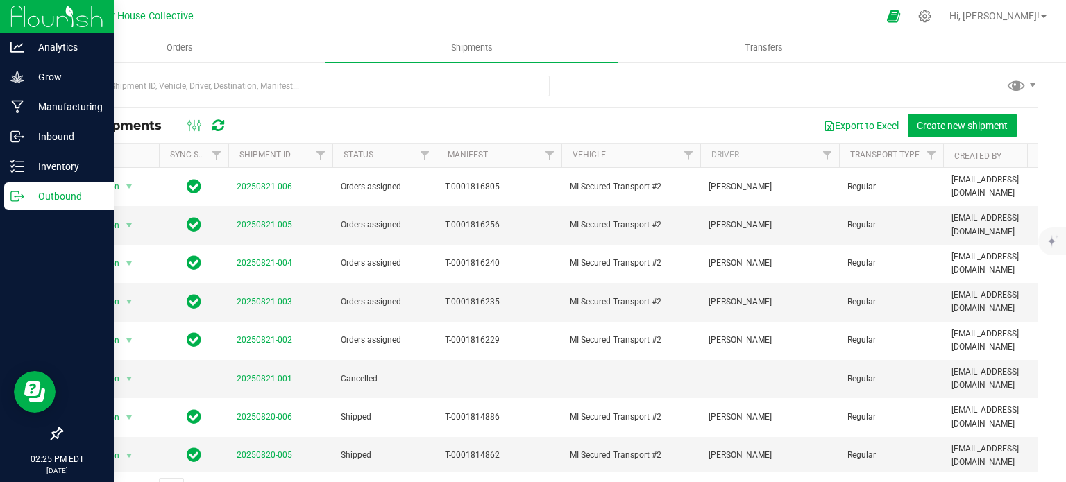
click at [28, 198] on p "Outbound" at bounding box center [65, 196] width 83 height 17
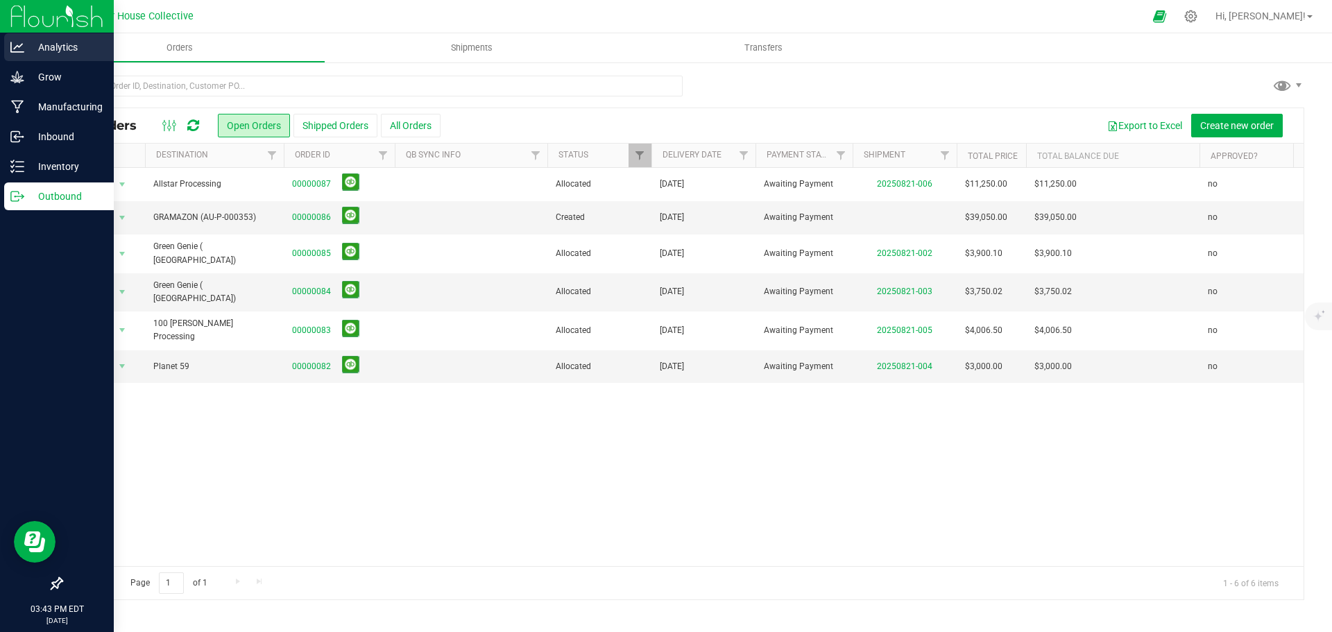
click at [46, 50] on p "Analytics" at bounding box center [65, 47] width 83 height 17
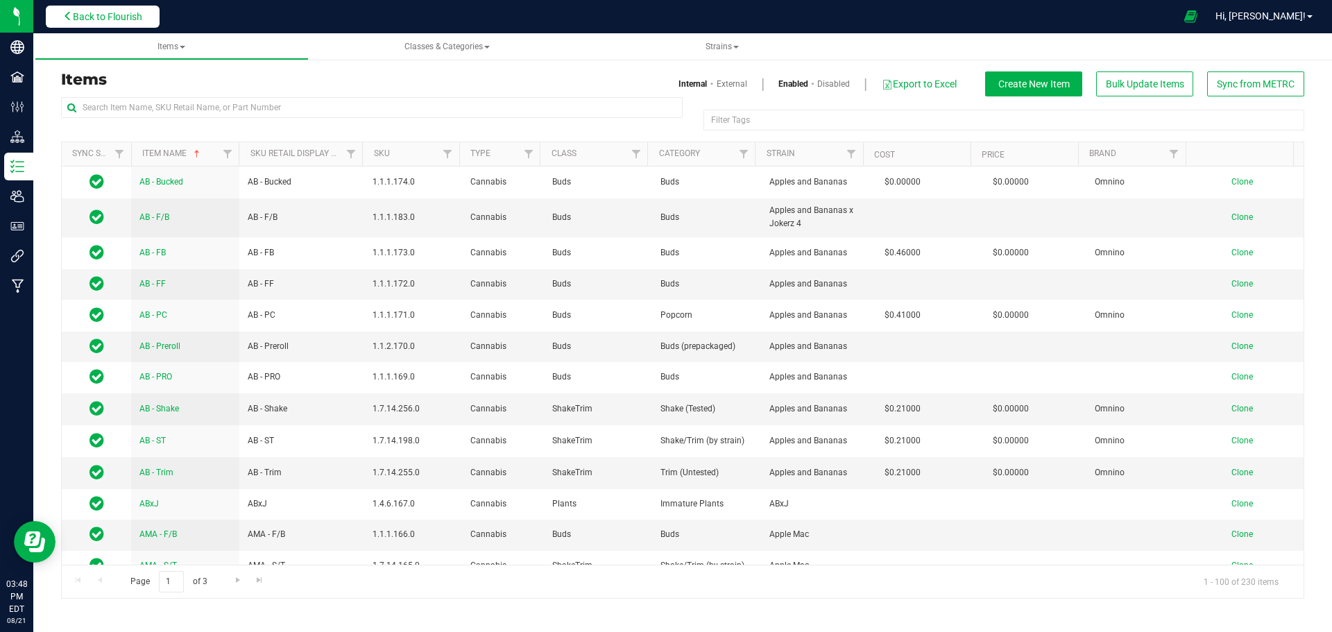
click at [136, 19] on span "Back to Flourish" at bounding box center [107, 16] width 69 height 11
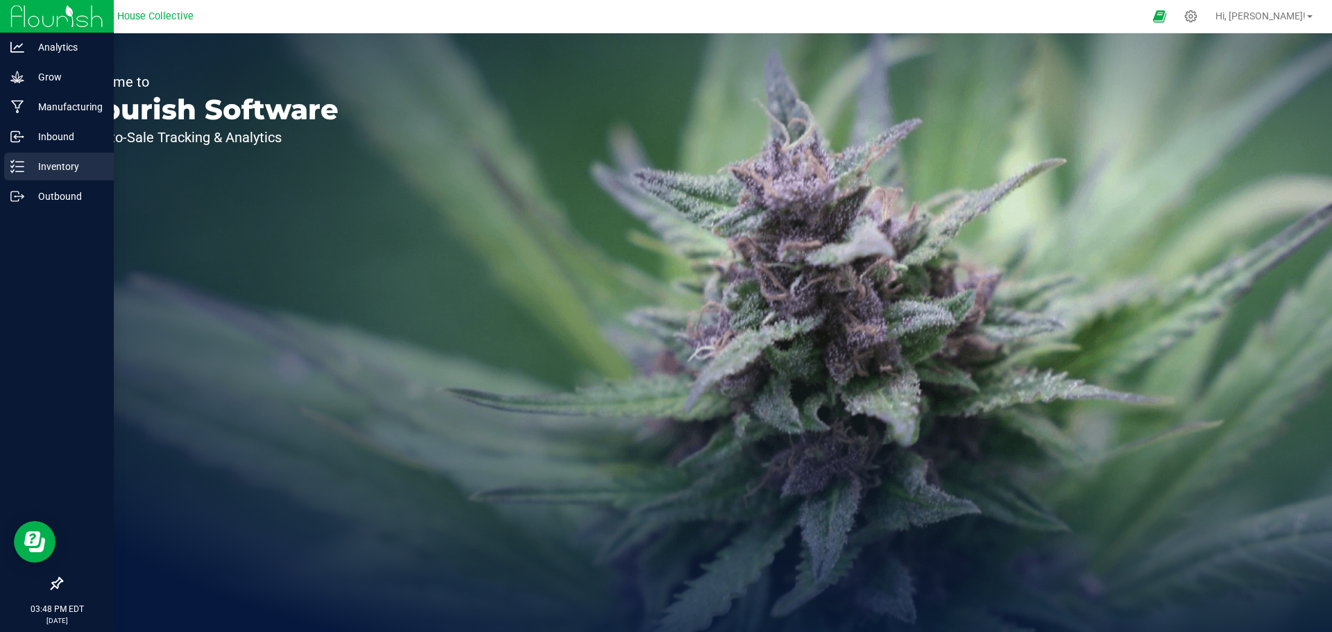
click at [44, 169] on p "Inventory" at bounding box center [65, 166] width 83 height 17
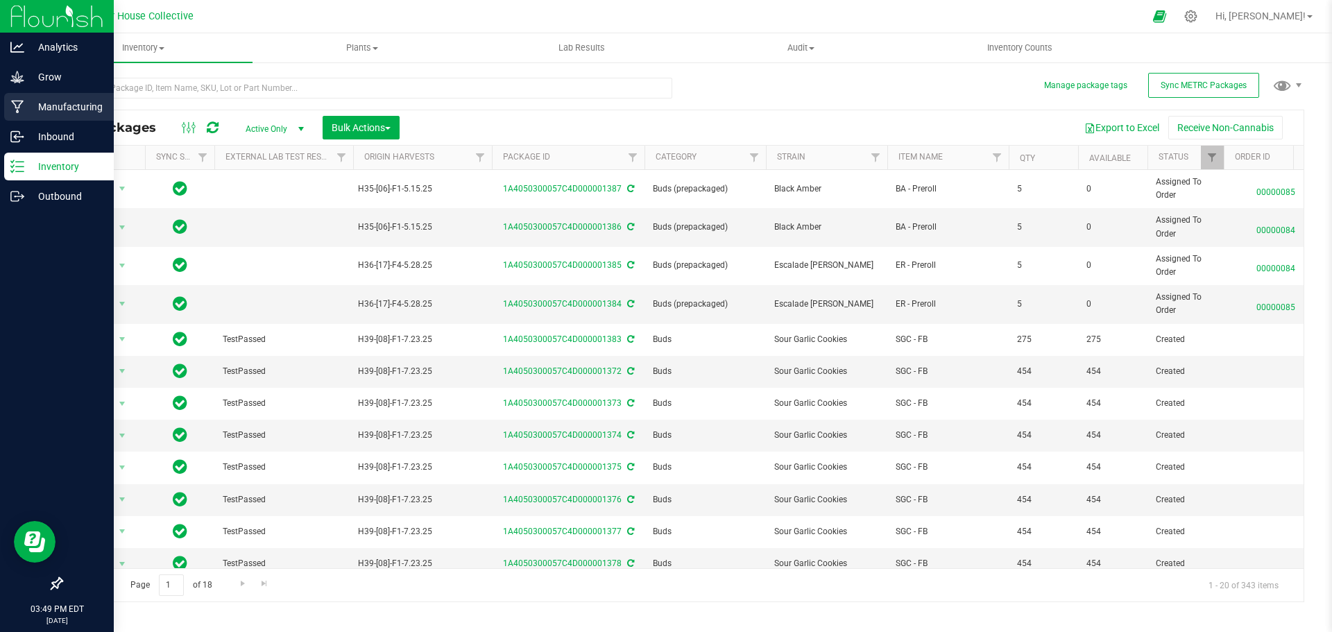
click at [46, 101] on p "Manufacturing" at bounding box center [65, 107] width 83 height 17
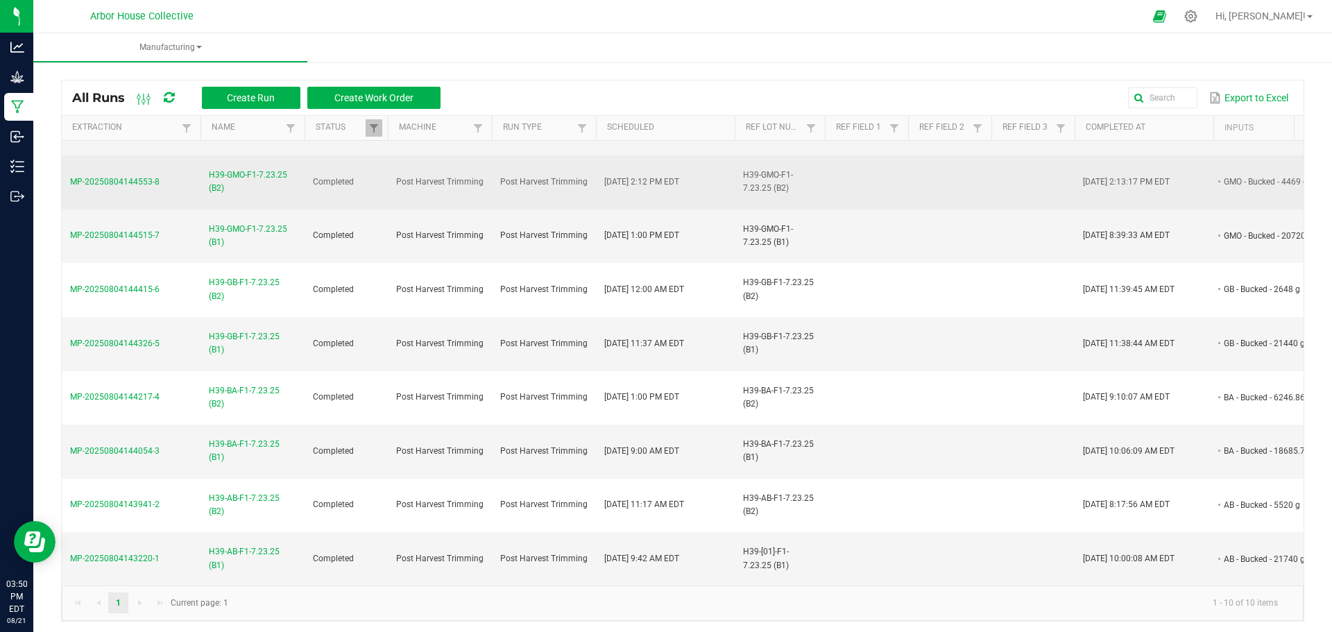
click at [409, 179] on td "Post Harvest Trimming" at bounding box center [440, 182] width 104 height 54
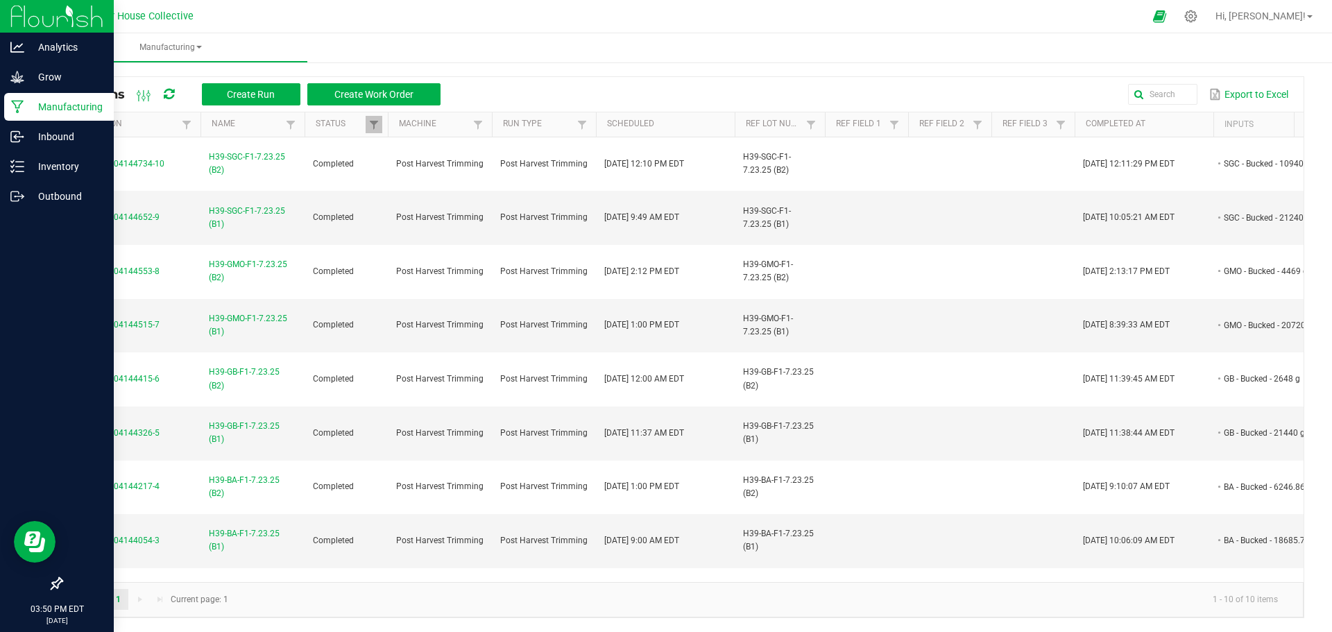
click at [48, 103] on p "Manufacturing" at bounding box center [65, 107] width 83 height 17
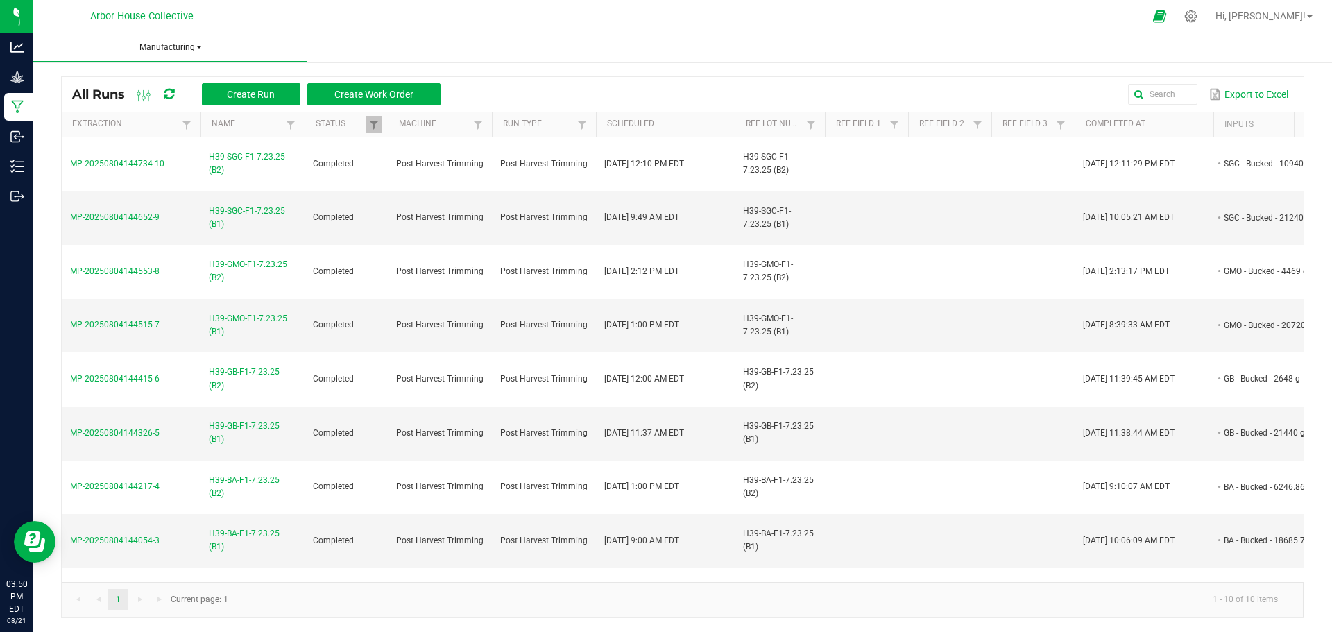
click at [208, 44] on span "Manufacturing" at bounding box center [170, 48] width 274 height 12
click at [176, 73] on li "All runs" at bounding box center [170, 74] width 274 height 17
click at [189, 44] on span "Manufacturing" at bounding box center [170, 48] width 274 height 12
click at [144, 93] on li "Waste log" at bounding box center [170, 91] width 274 height 17
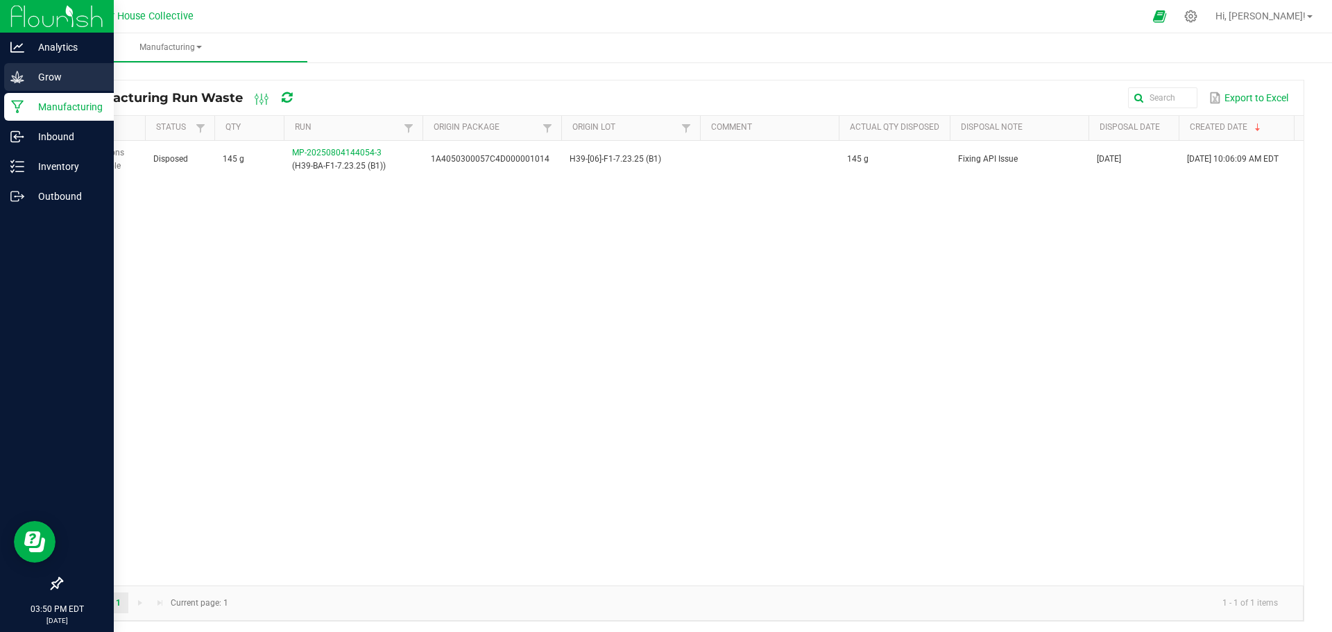
click at [18, 78] on icon at bounding box center [16, 77] width 13 height 12
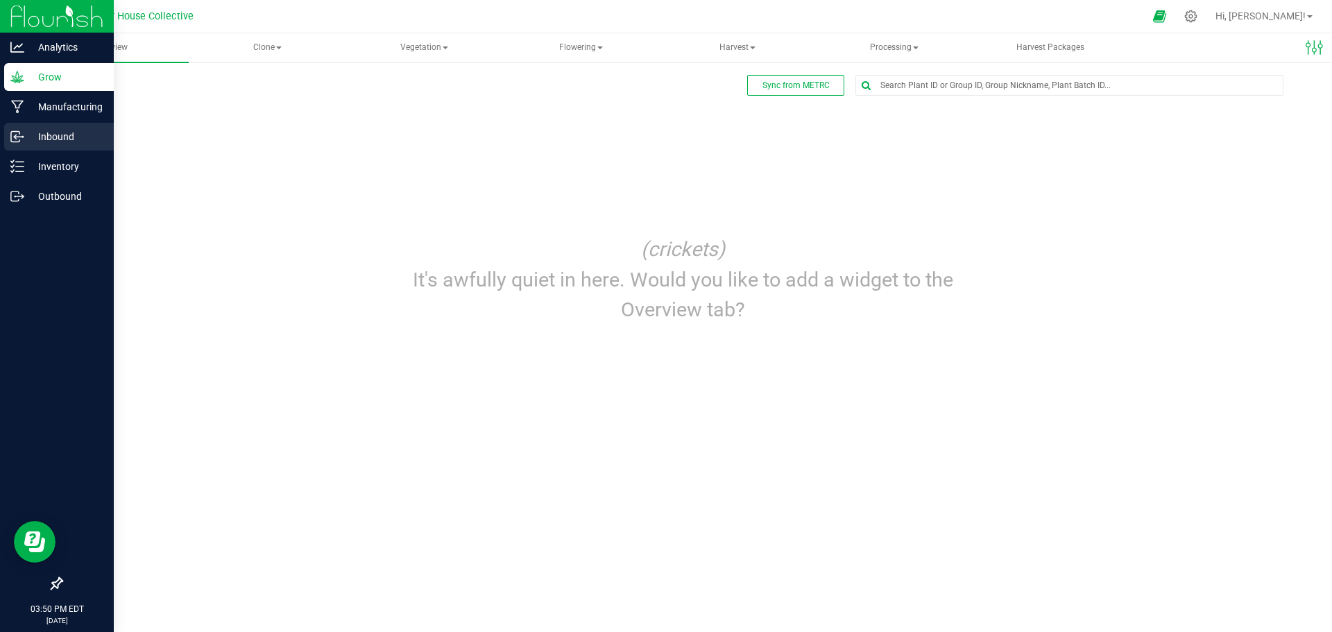
click at [52, 144] on p "Inbound" at bounding box center [65, 136] width 83 height 17
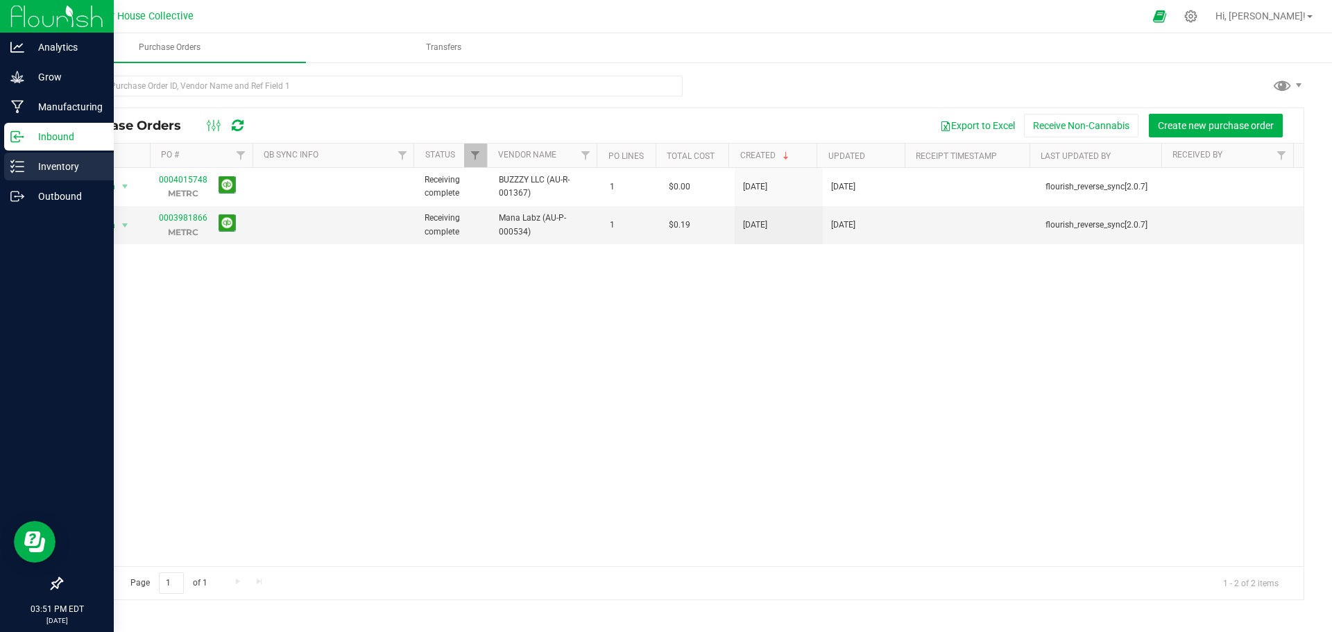
click at [60, 162] on p "Inventory" at bounding box center [65, 166] width 83 height 17
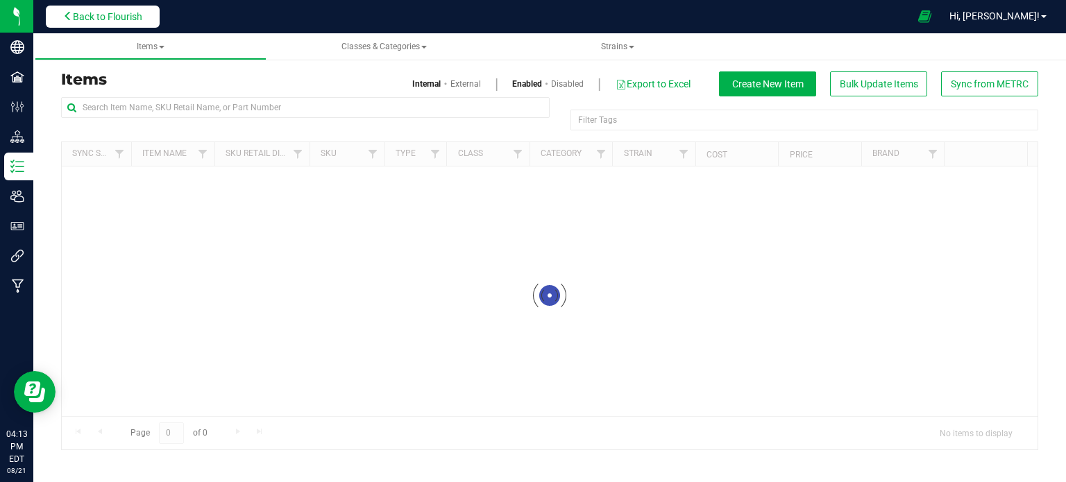
click at [108, 16] on span "Back to Flourish" at bounding box center [107, 16] width 69 height 11
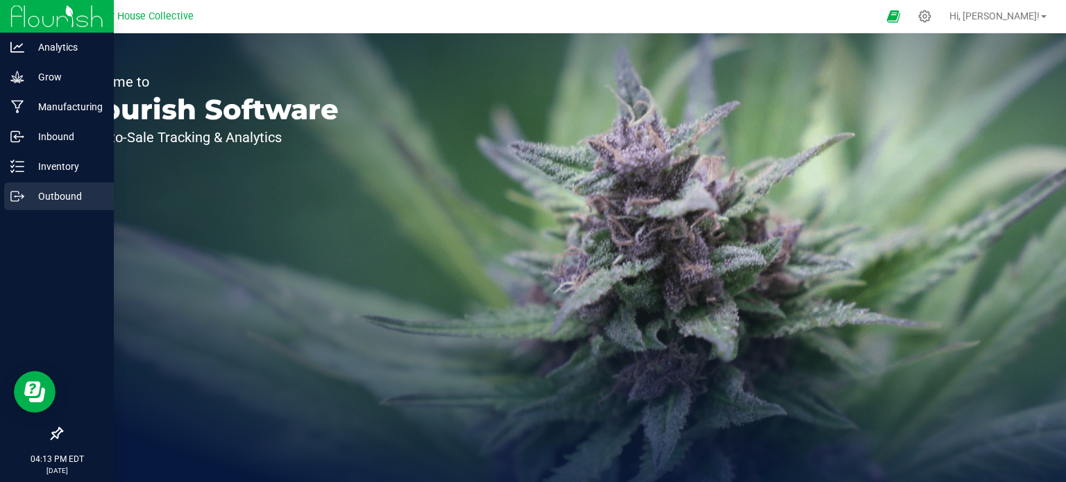
click at [42, 193] on p "Outbound" at bounding box center [65, 196] width 83 height 17
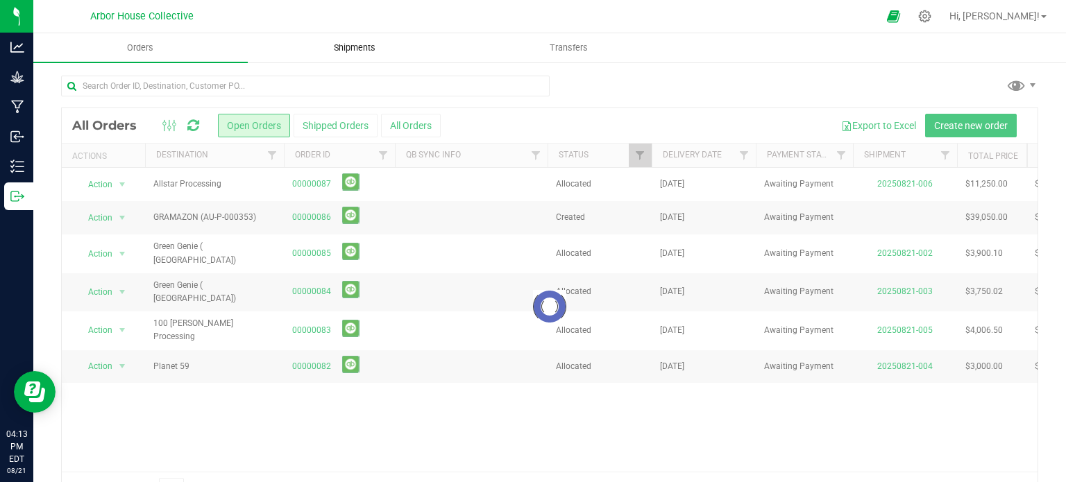
click at [354, 45] on span "Shipments" at bounding box center [354, 48] width 79 height 12
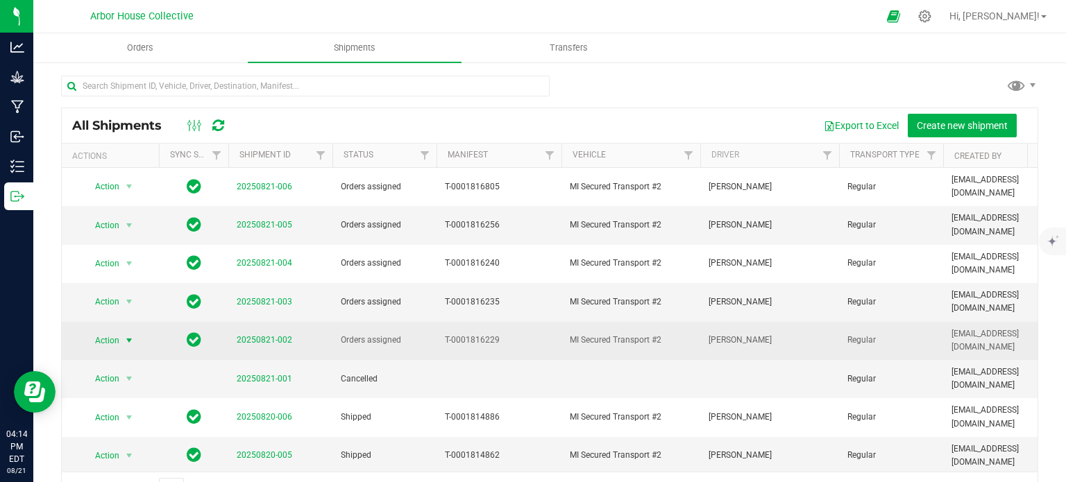
click at [129, 335] on span "select" at bounding box center [129, 340] width 11 height 11
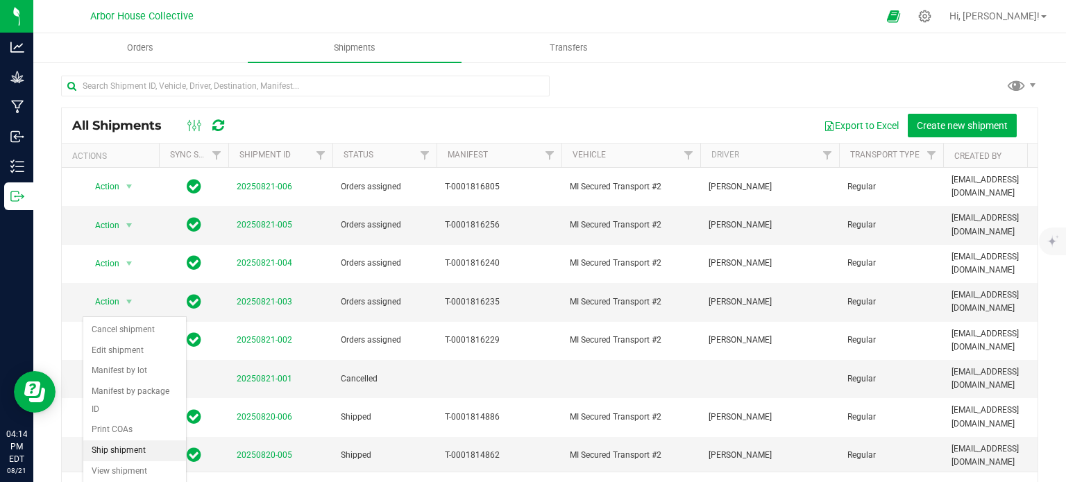
click at [135, 441] on li "Ship shipment" at bounding box center [134, 451] width 103 height 21
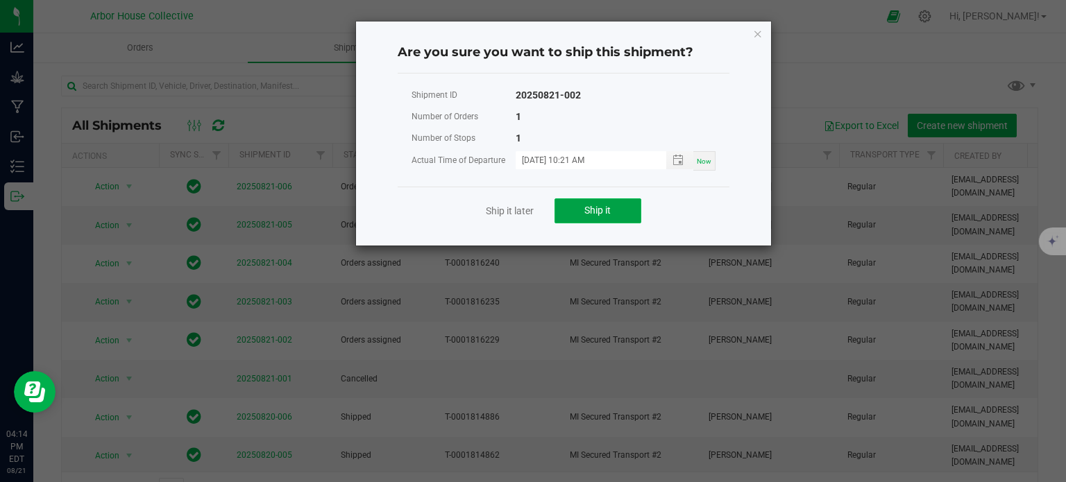
click at [607, 214] on span "Ship it" at bounding box center [597, 210] width 26 height 11
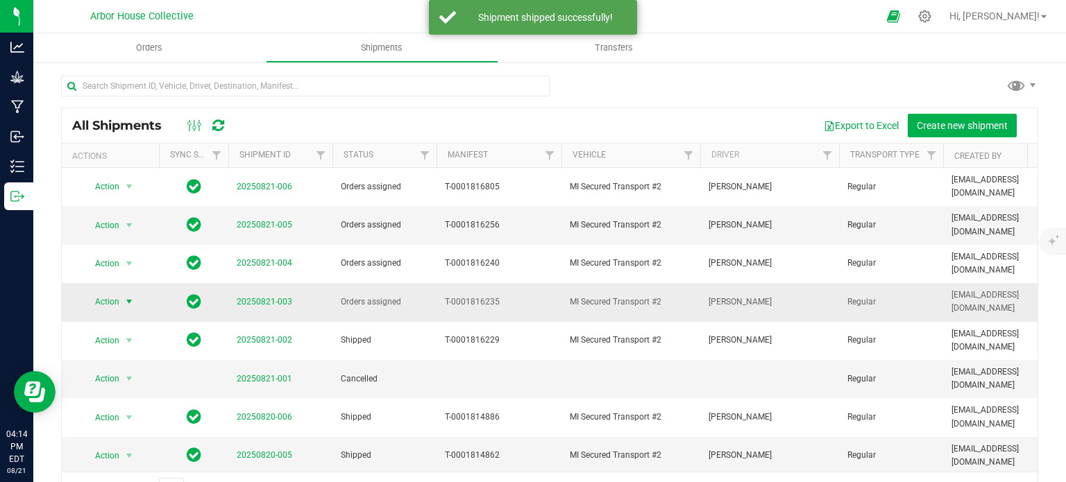
click at [128, 296] on span "select" at bounding box center [129, 301] width 11 height 11
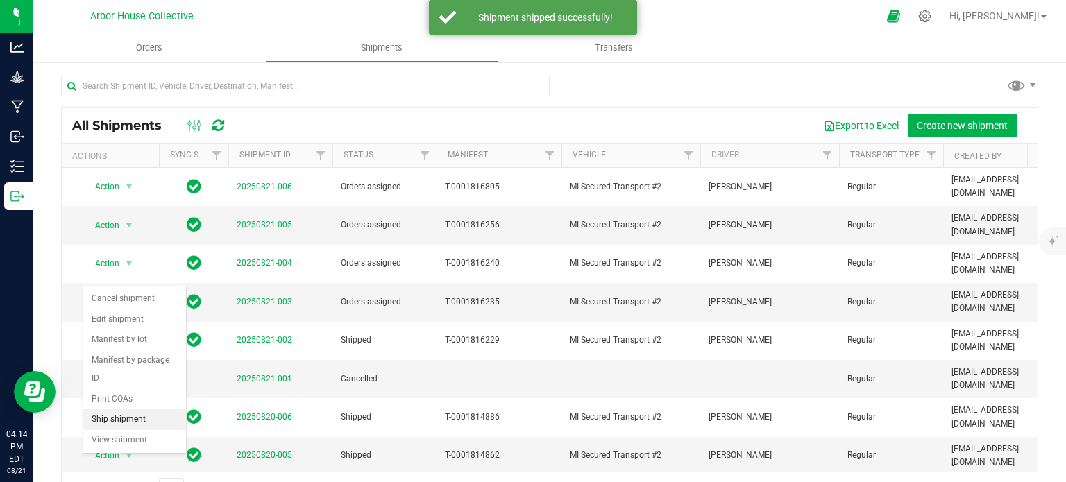
click at [136, 409] on li "Ship shipment" at bounding box center [134, 419] width 103 height 21
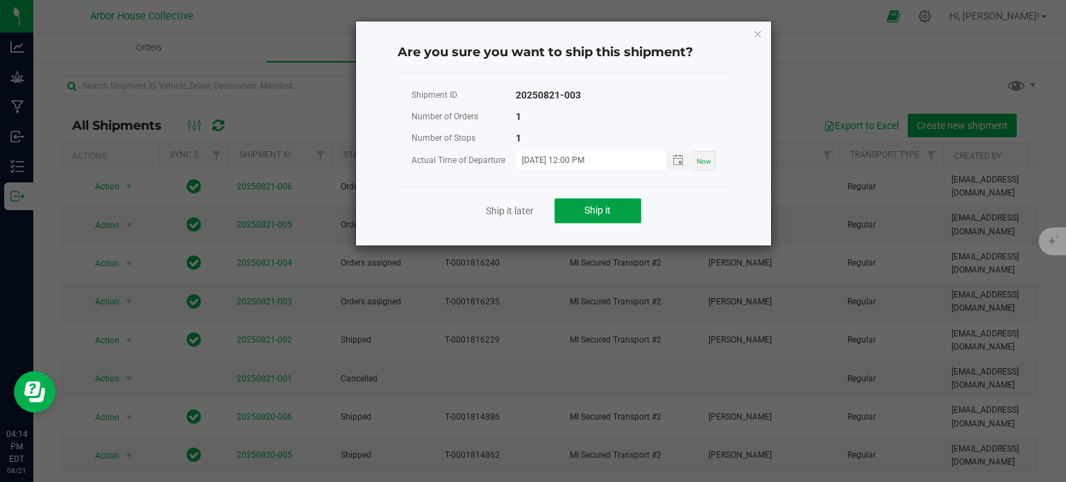
click at [615, 212] on button "Ship it" at bounding box center [597, 210] width 87 height 25
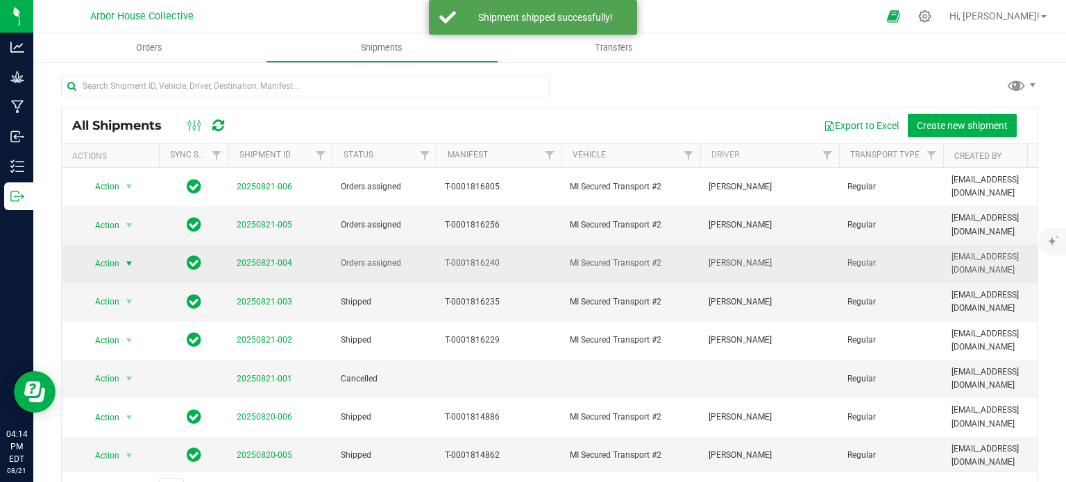
click at [126, 258] on span "select" at bounding box center [129, 263] width 11 height 11
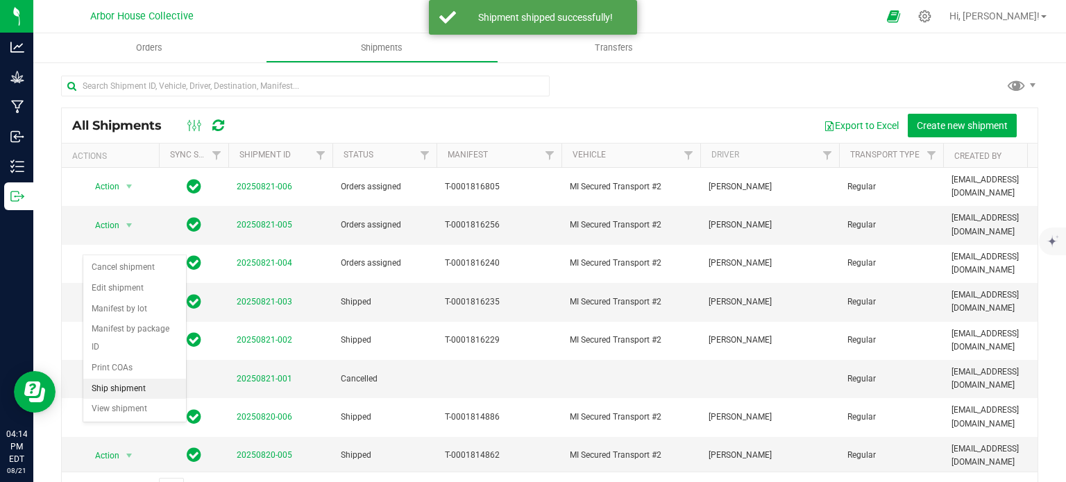
click at [128, 379] on li "Ship shipment" at bounding box center [134, 389] width 103 height 21
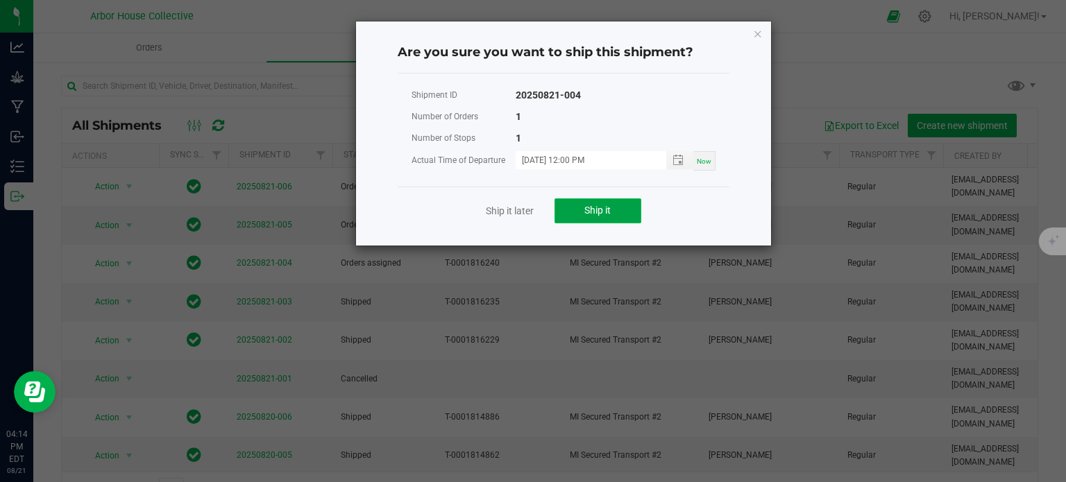
click at [572, 221] on button "Ship it" at bounding box center [597, 210] width 87 height 25
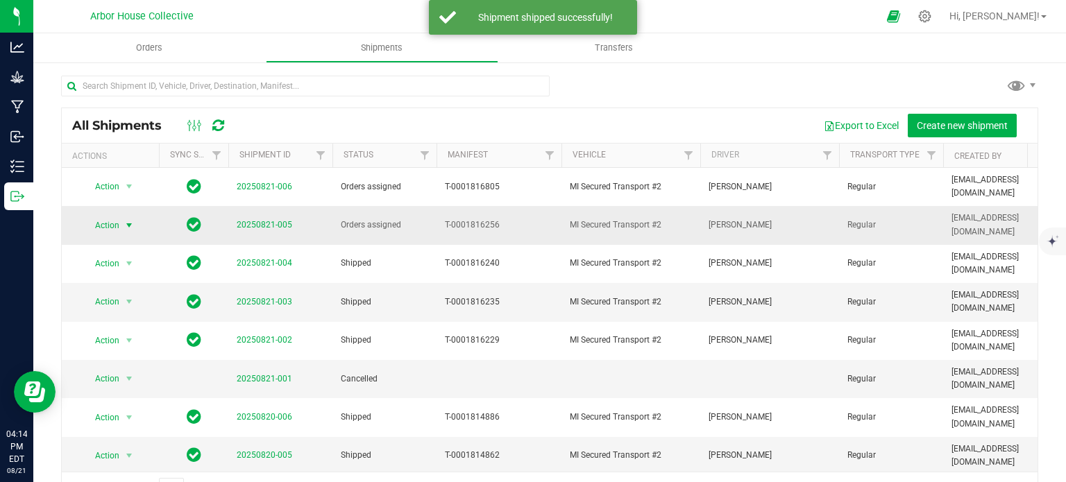
click at [130, 220] on span "select" at bounding box center [129, 225] width 11 height 11
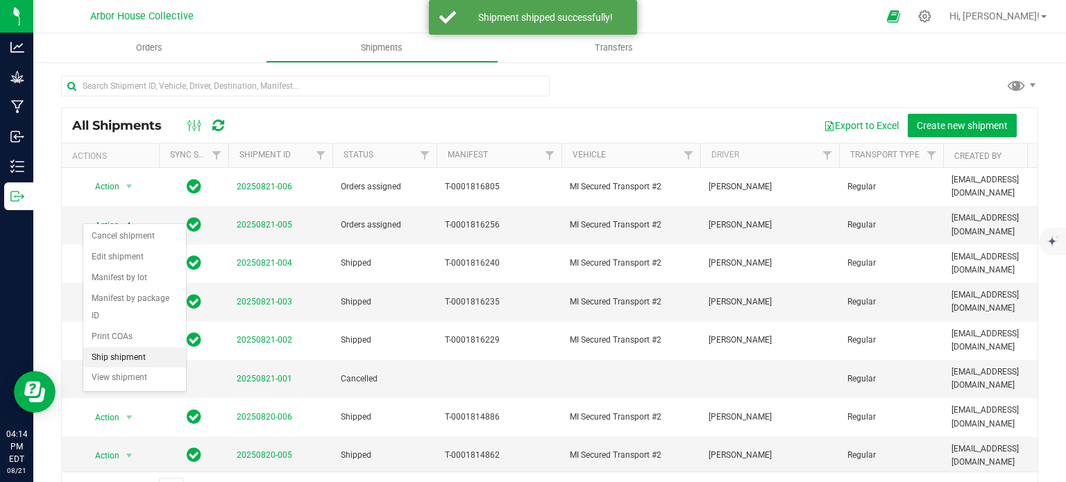
click at [136, 348] on li "Ship shipment" at bounding box center [134, 358] width 103 height 21
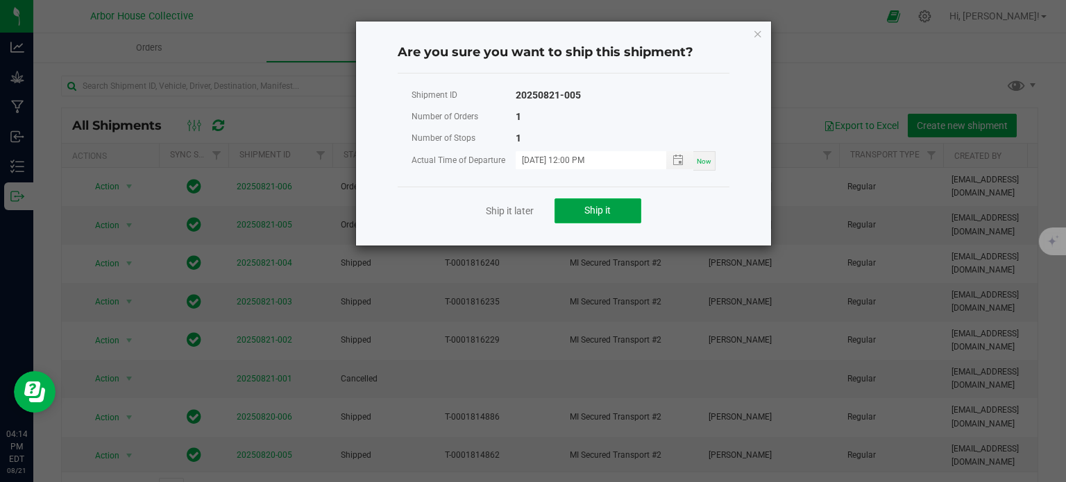
click at [569, 205] on button "Ship it" at bounding box center [597, 210] width 87 height 25
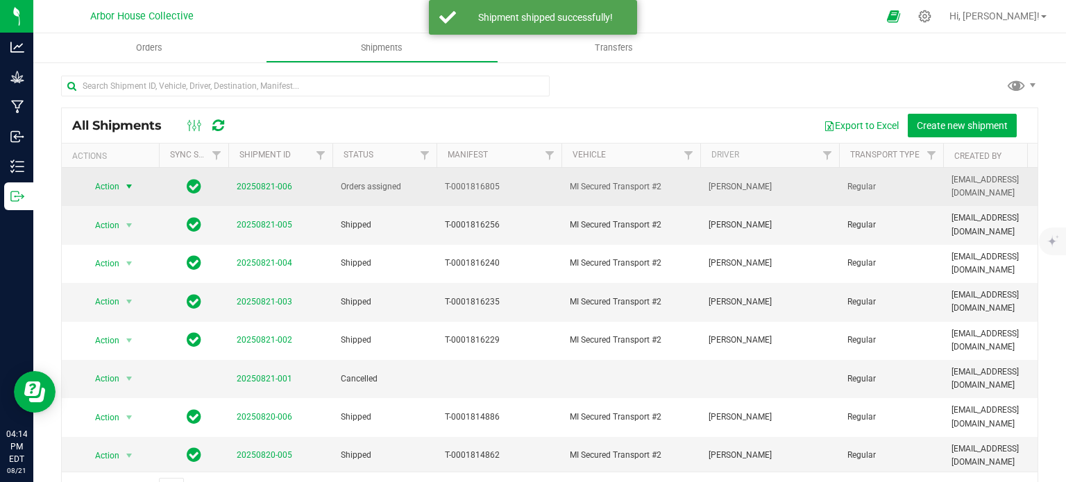
click at [128, 188] on span "select" at bounding box center [129, 186] width 17 height 19
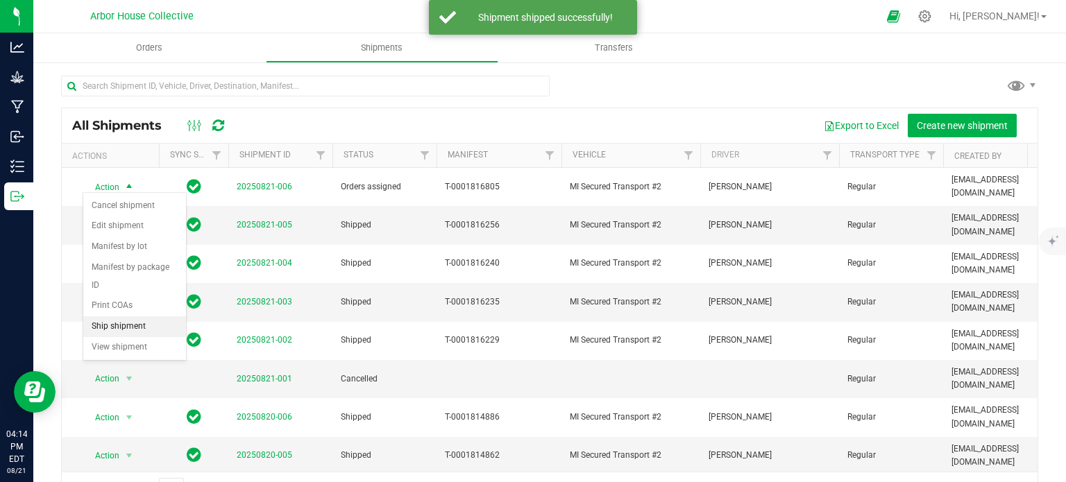
click at [153, 316] on li "Ship shipment" at bounding box center [134, 326] width 103 height 21
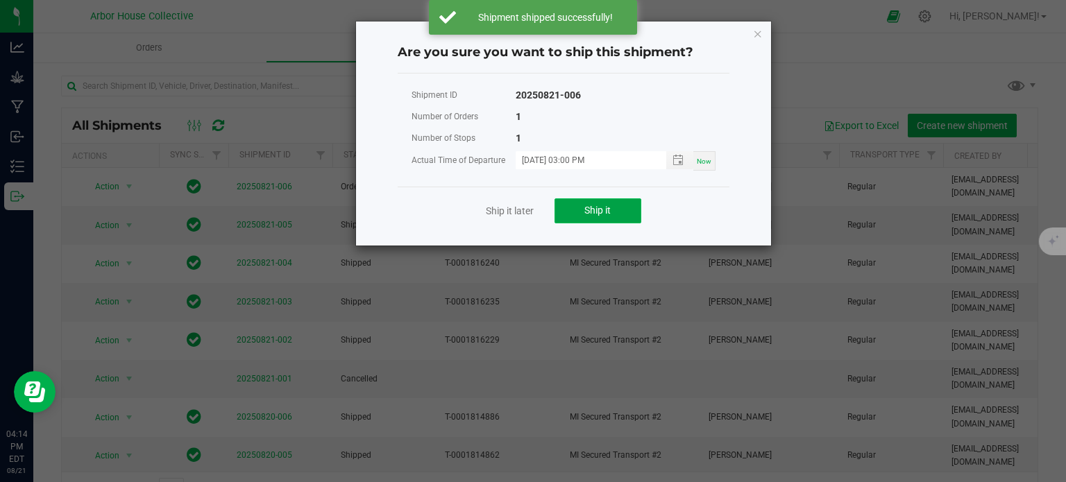
click at [611, 209] on span "Ship it" at bounding box center [597, 210] width 26 height 11
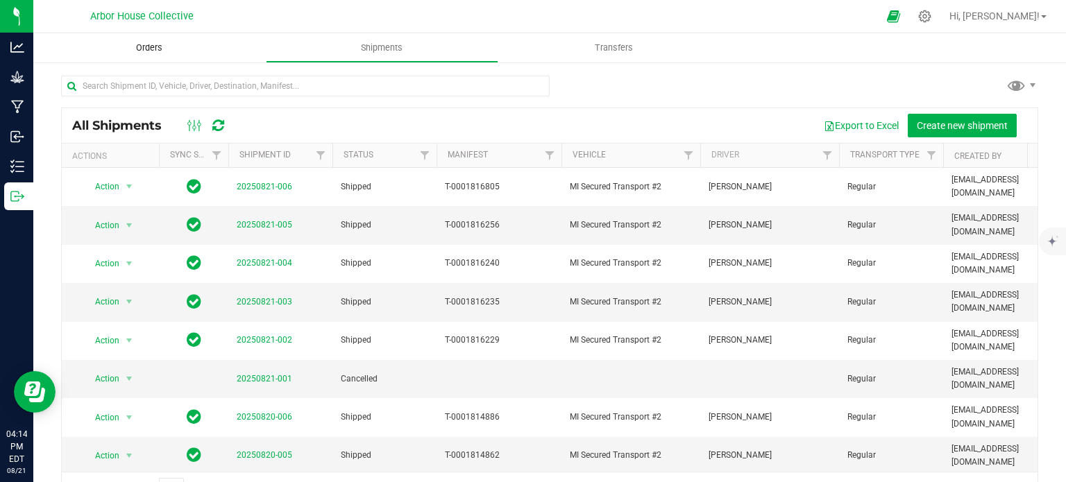
click at [144, 46] on span "Orders" at bounding box center [149, 48] width 64 height 12
